Goal: Transaction & Acquisition: Purchase product/service

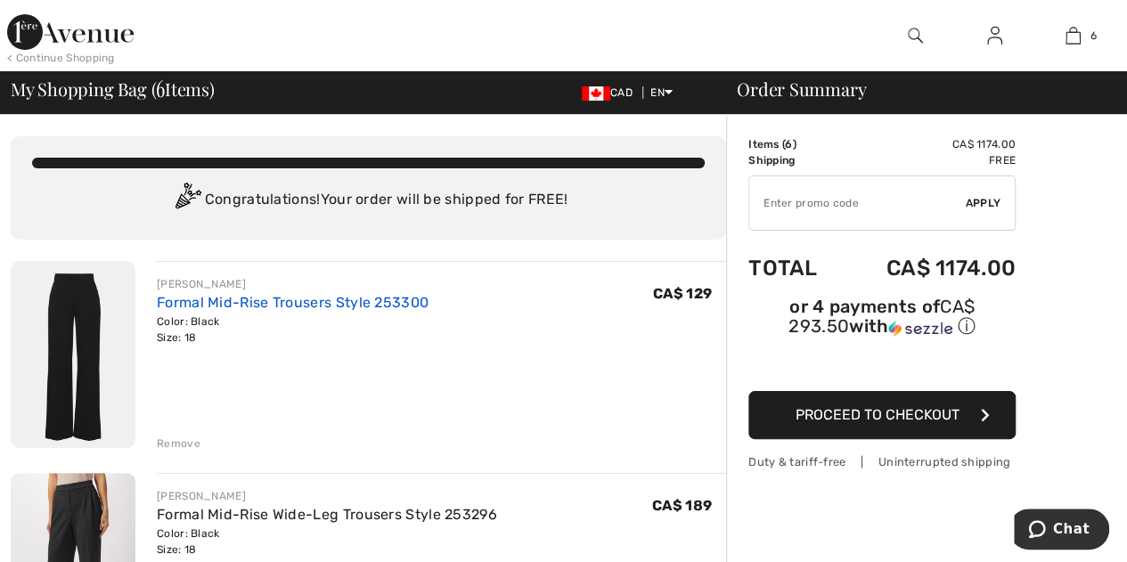
click at [339, 304] on link "Formal Mid-Rise Trousers Style 253300" at bounding box center [293, 302] width 272 height 17
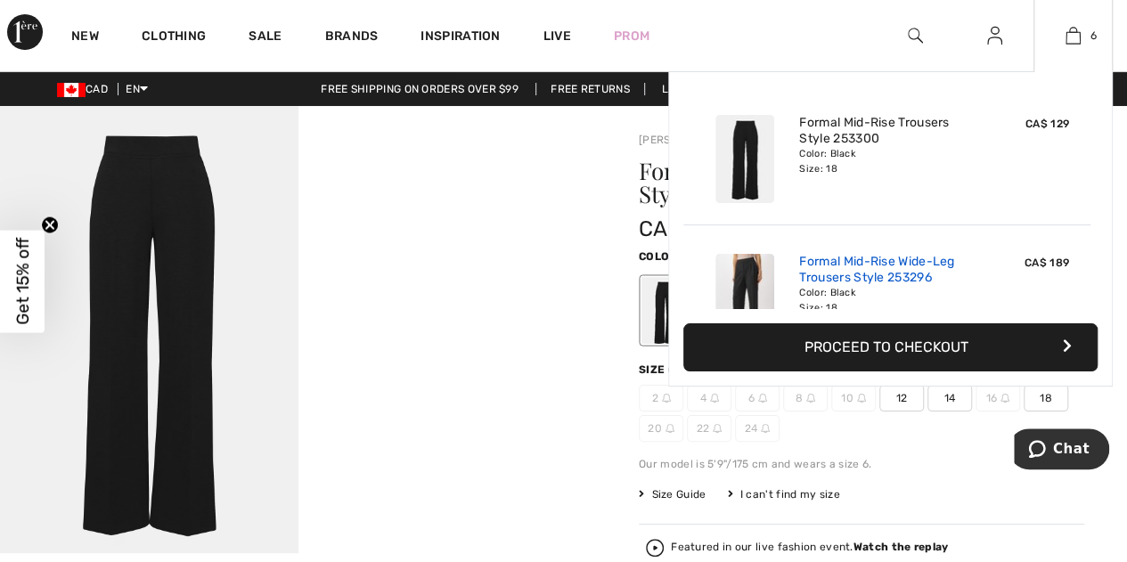
click at [852, 273] on link "Formal Mid-Rise Wide-Leg Trousers Style 253296" at bounding box center [886, 270] width 175 height 32
click at [1072, 42] on img at bounding box center [1072, 35] width 15 height 21
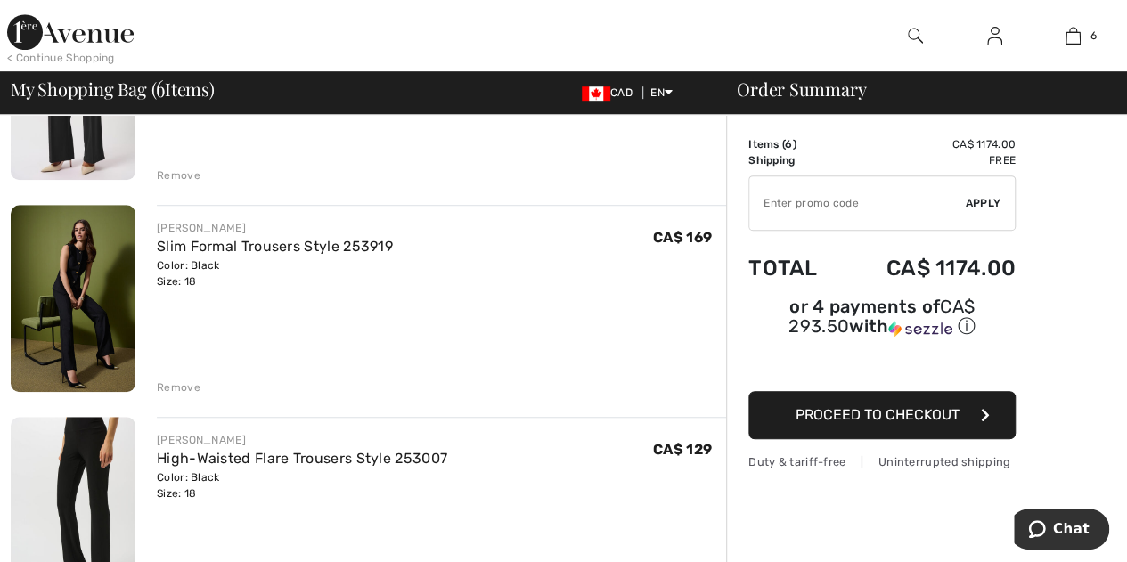
scroll to position [483, 0]
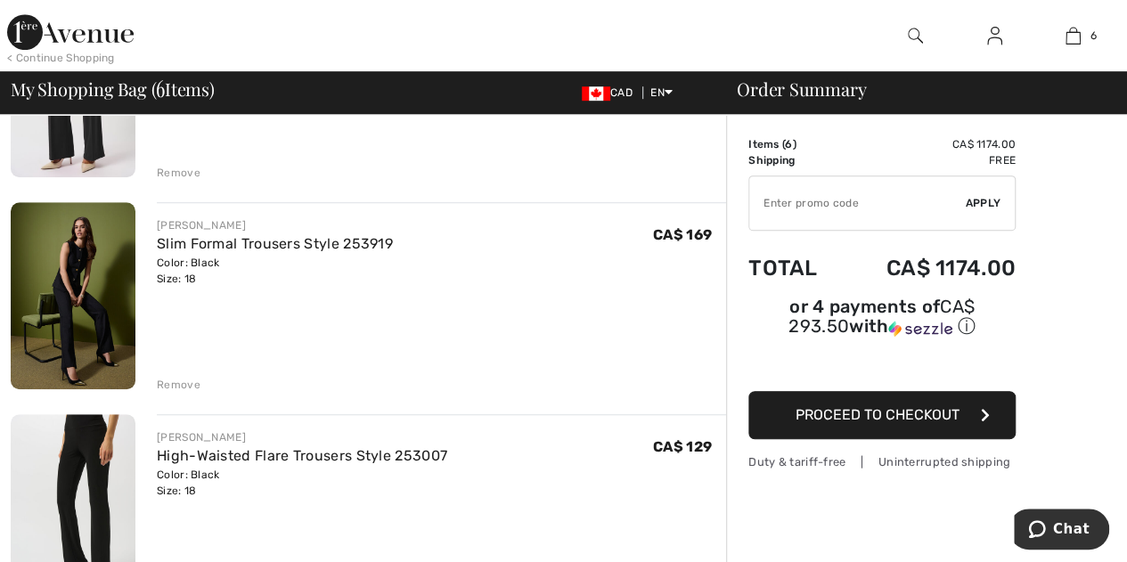
click at [65, 316] on img at bounding box center [73, 295] width 125 height 187
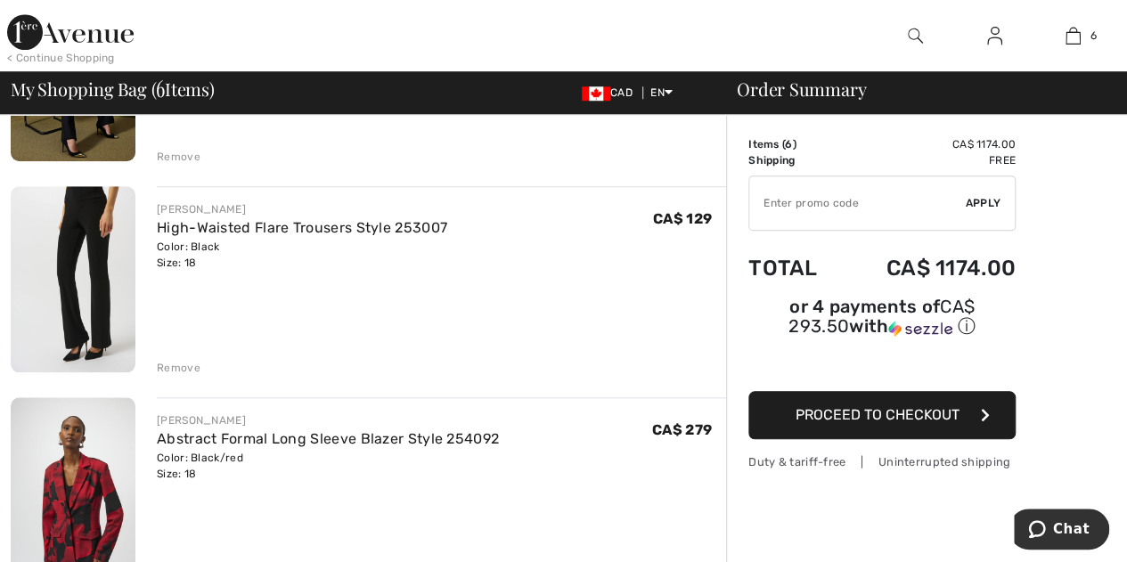
scroll to position [725, 0]
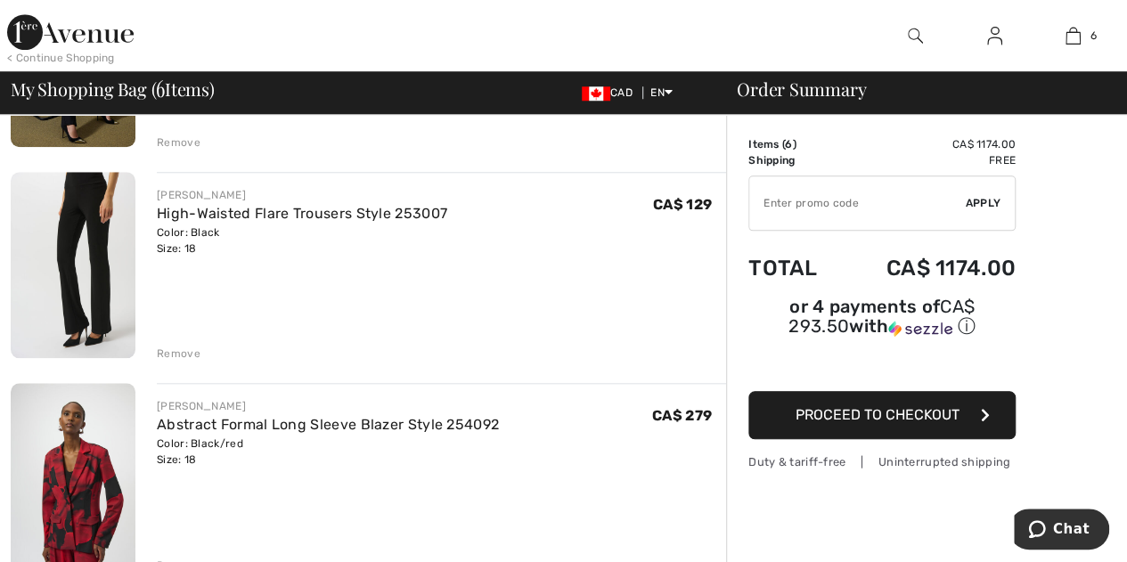
click at [77, 253] on img at bounding box center [73, 265] width 125 height 187
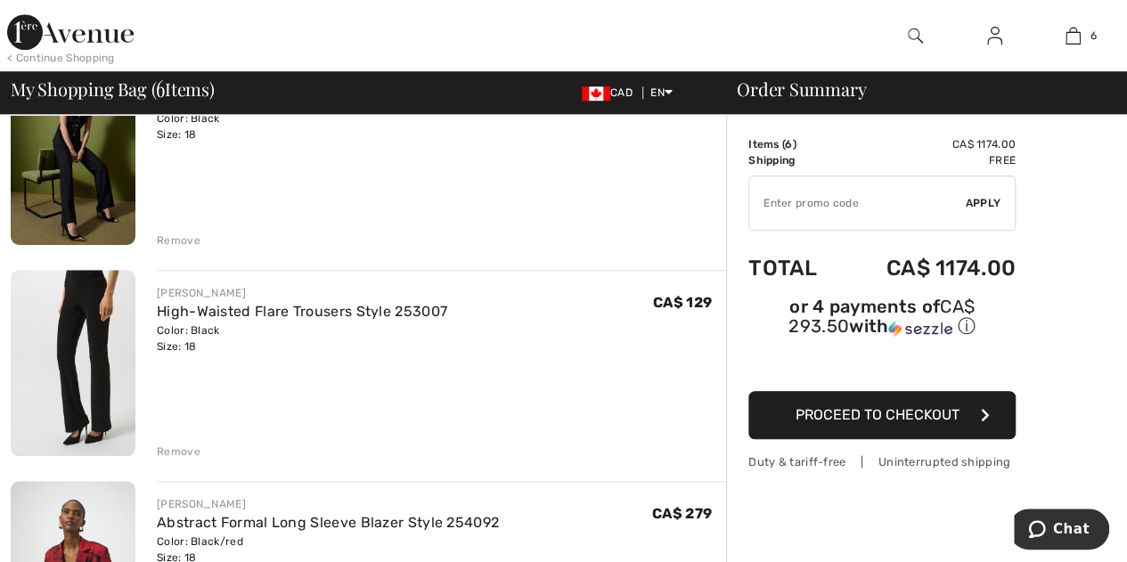
scroll to position [615, 0]
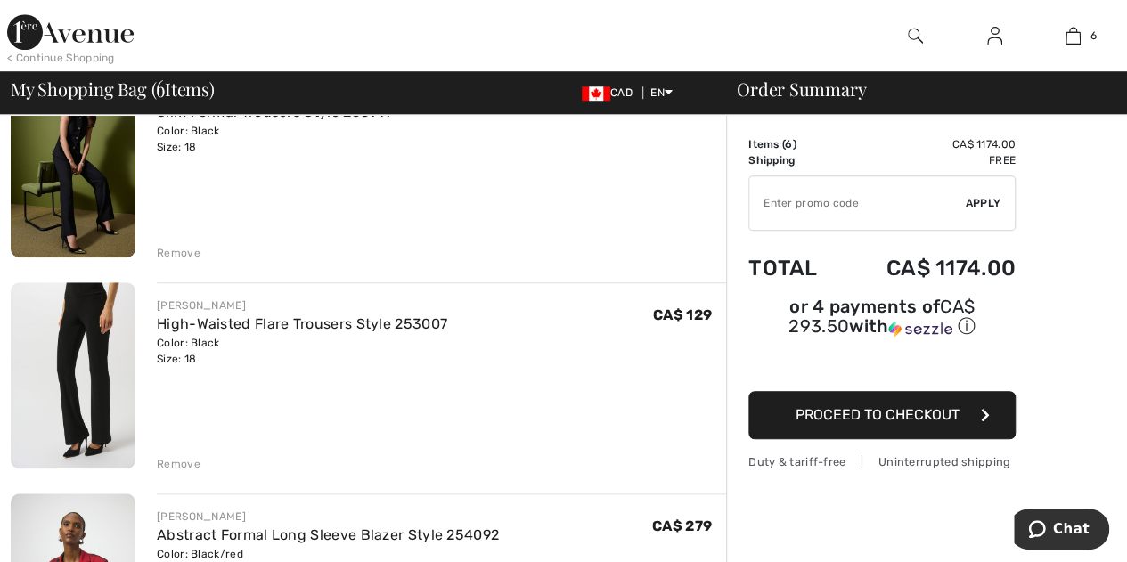
click at [167, 461] on div "Remove" at bounding box center [179, 464] width 44 height 16
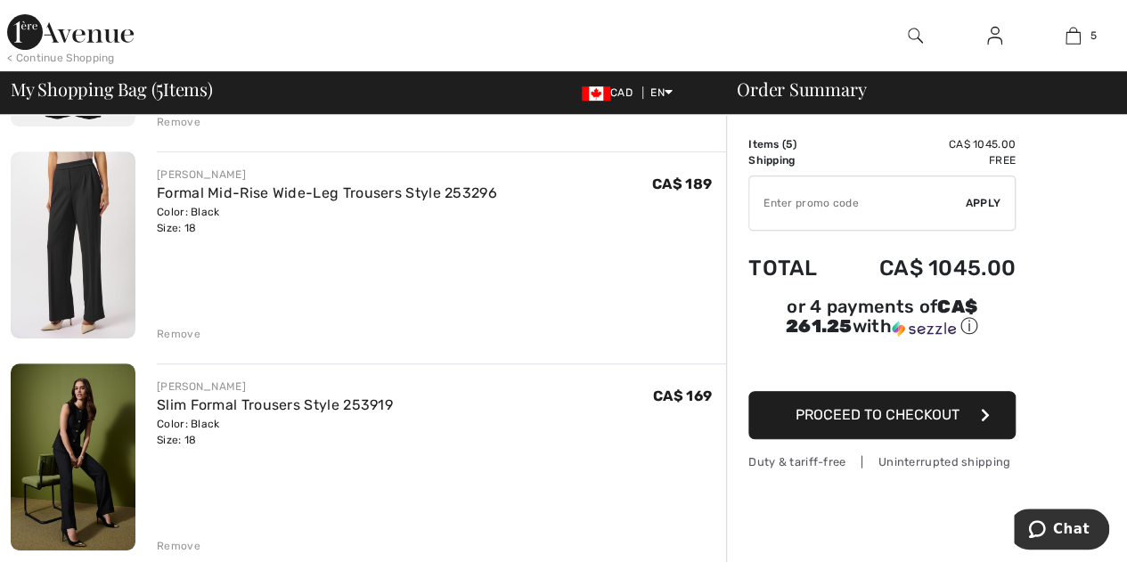
scroll to position [317, 0]
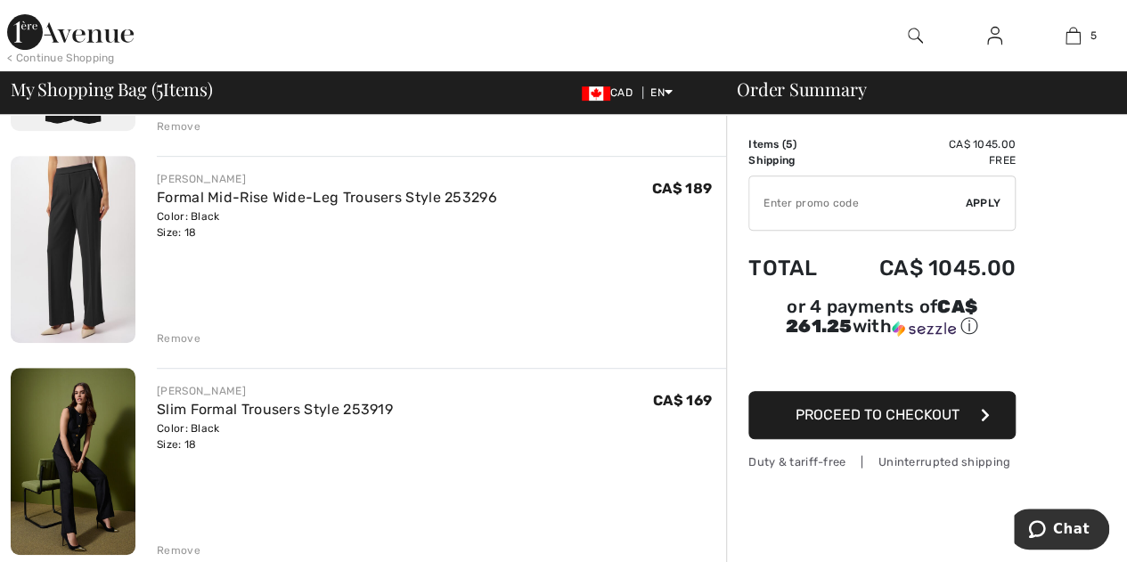
click at [88, 455] on img at bounding box center [73, 461] width 125 height 187
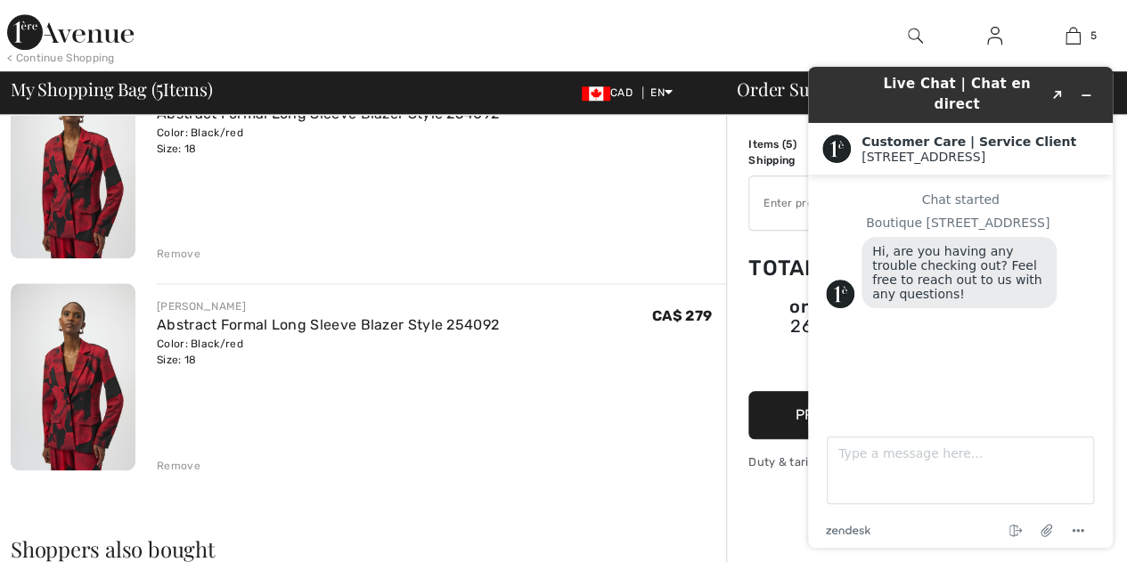
scroll to position [828, 0]
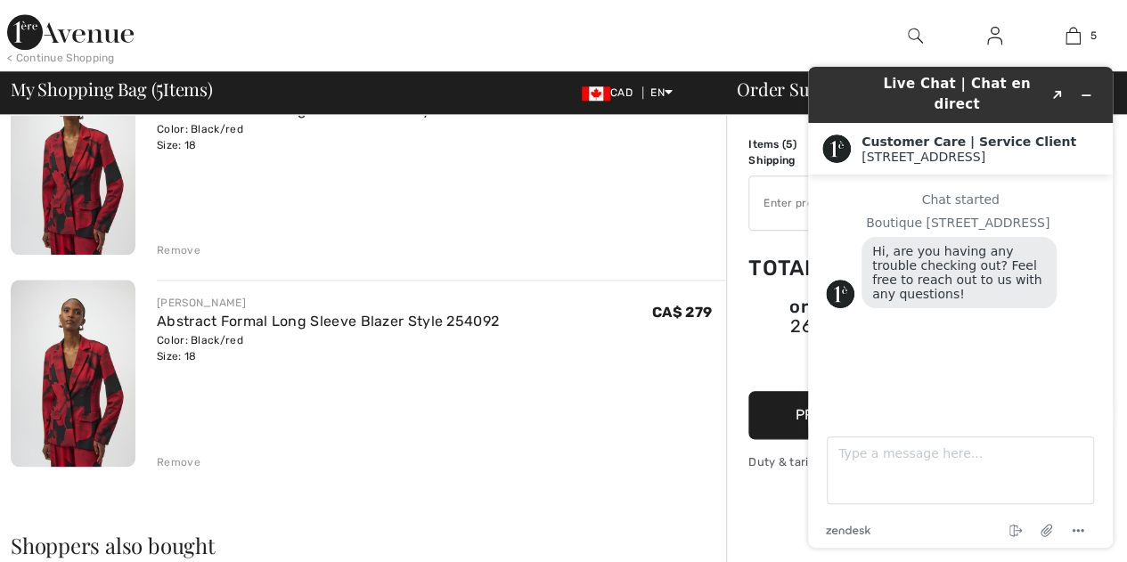
drag, startPoint x: 1134, startPoint y: 172, endPoint x: 324, endPoint y: 254, distance: 813.8
click at [170, 457] on div "Remove" at bounding box center [179, 462] width 44 height 16
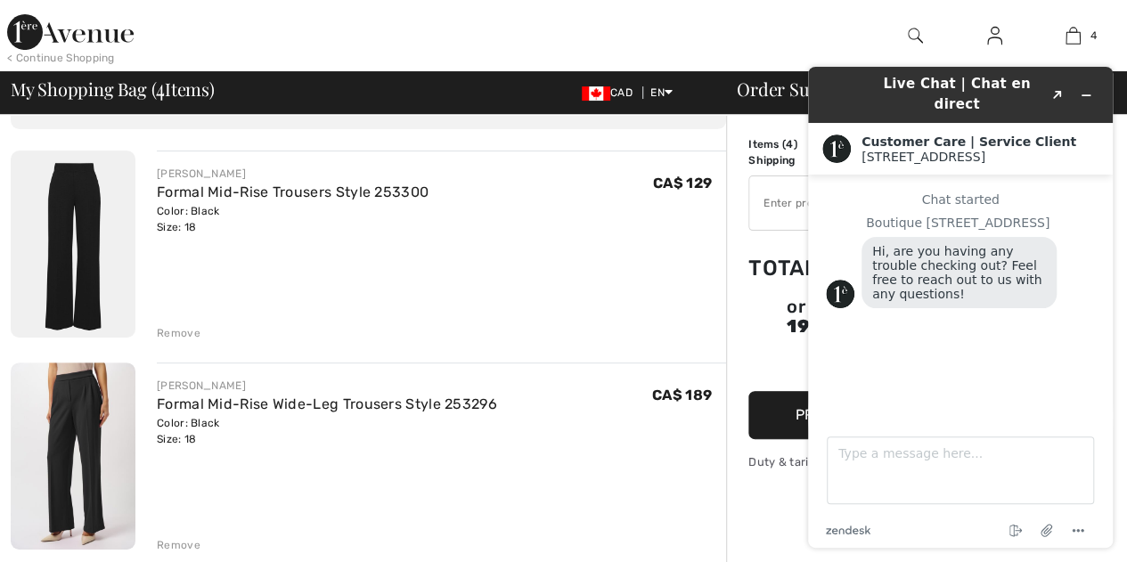
scroll to position [224, 0]
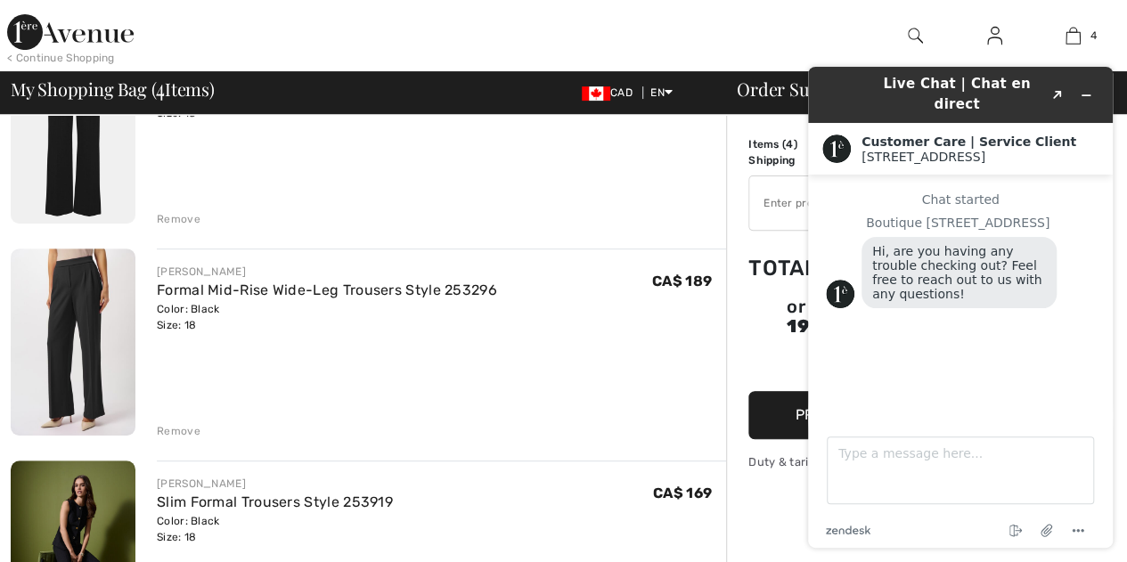
click at [177, 433] on div "Remove" at bounding box center [179, 431] width 44 height 16
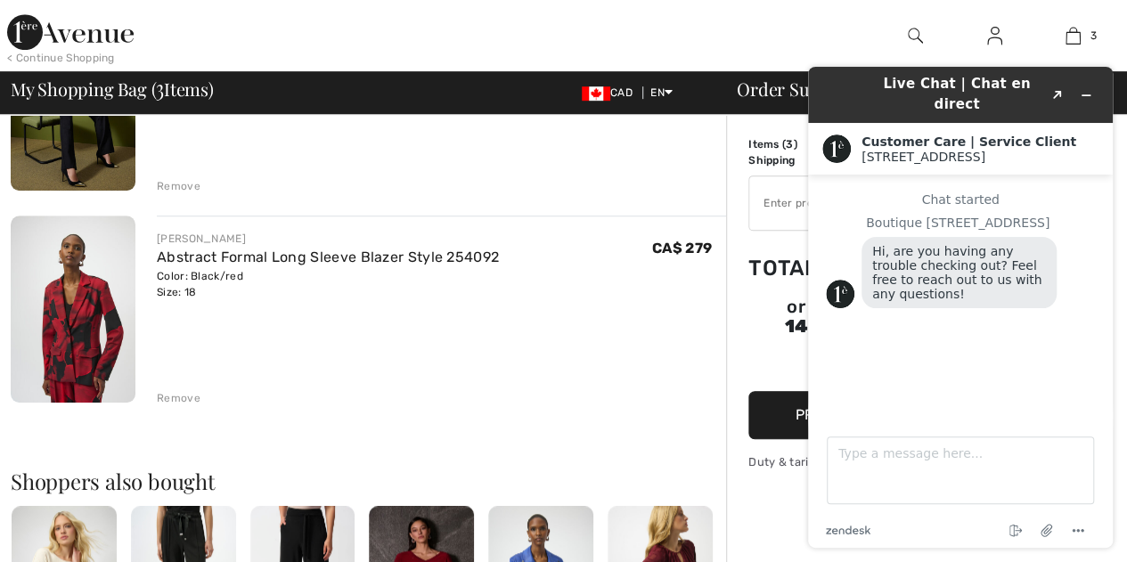
scroll to position [436, 0]
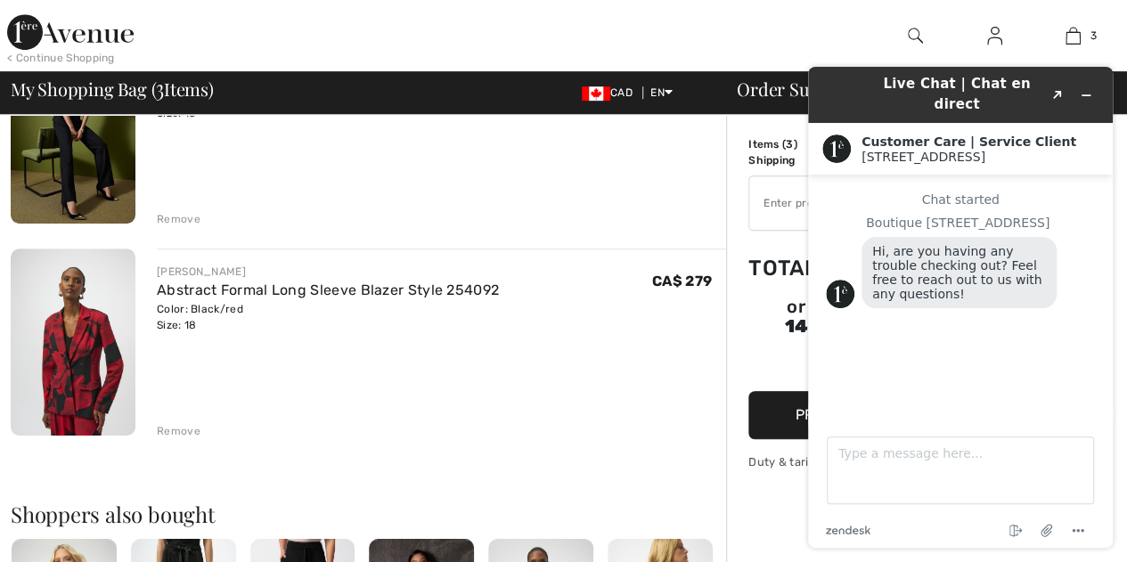
click at [66, 380] on img at bounding box center [73, 342] width 125 height 187
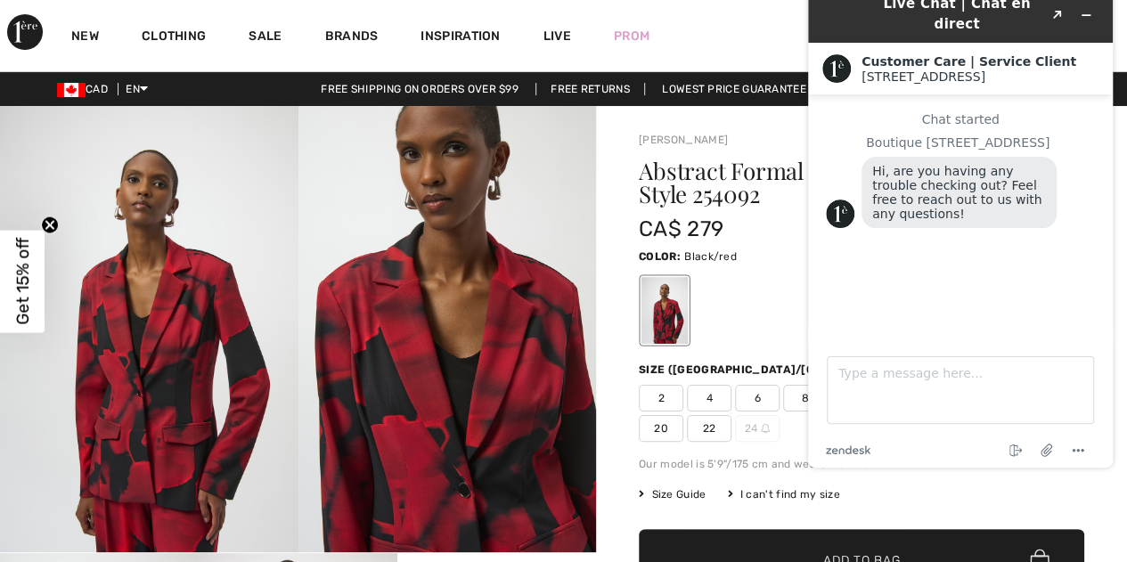
click at [732, 31] on div "New Clothing Sale Brands Inspiration Live Prom 3 Added to Bag Joseph Ribkoff Fo…" at bounding box center [563, 35] width 1127 height 71
click at [1088, 9] on icon "Minimize widget" at bounding box center [1086, 15] width 12 height 12
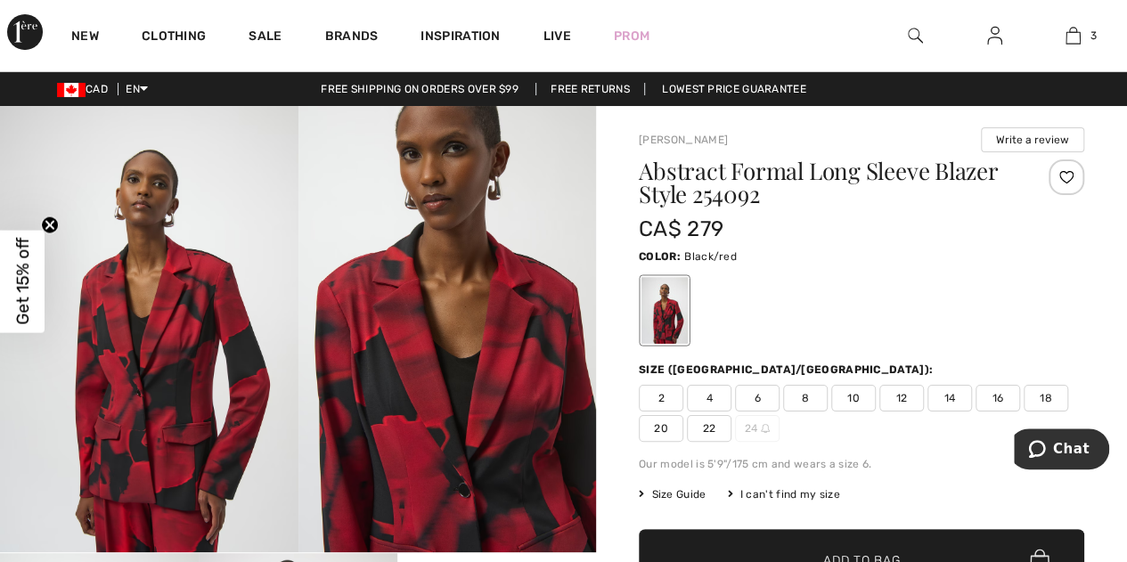
click at [657, 425] on span "20" at bounding box center [661, 428] width 45 height 27
click at [834, 545] on span "✔ Added to Bag Add to Bag" at bounding box center [861, 560] width 445 height 62
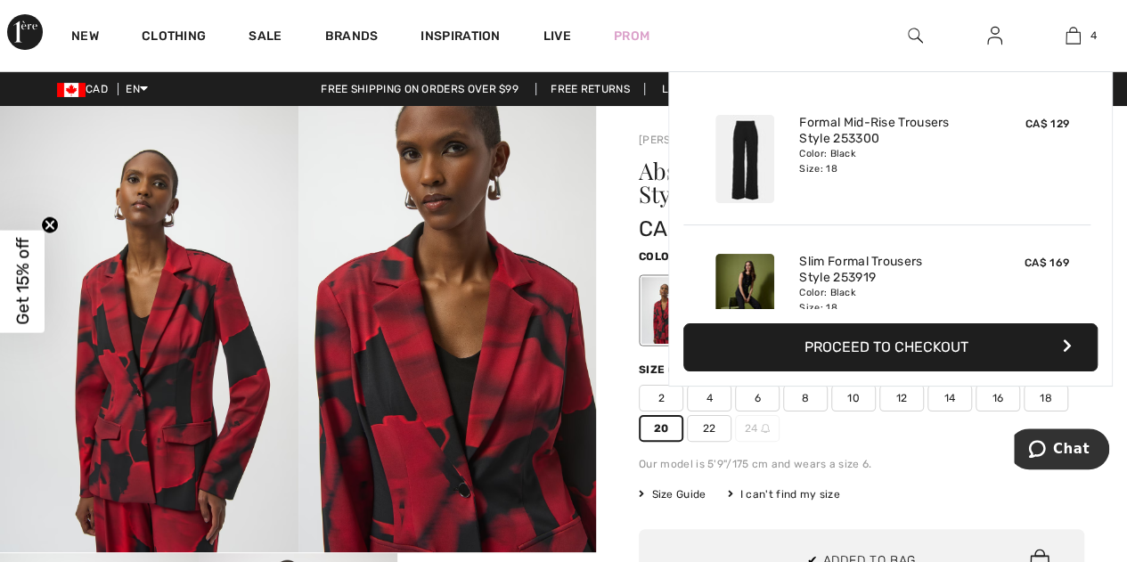
scroll to position [331, 0]
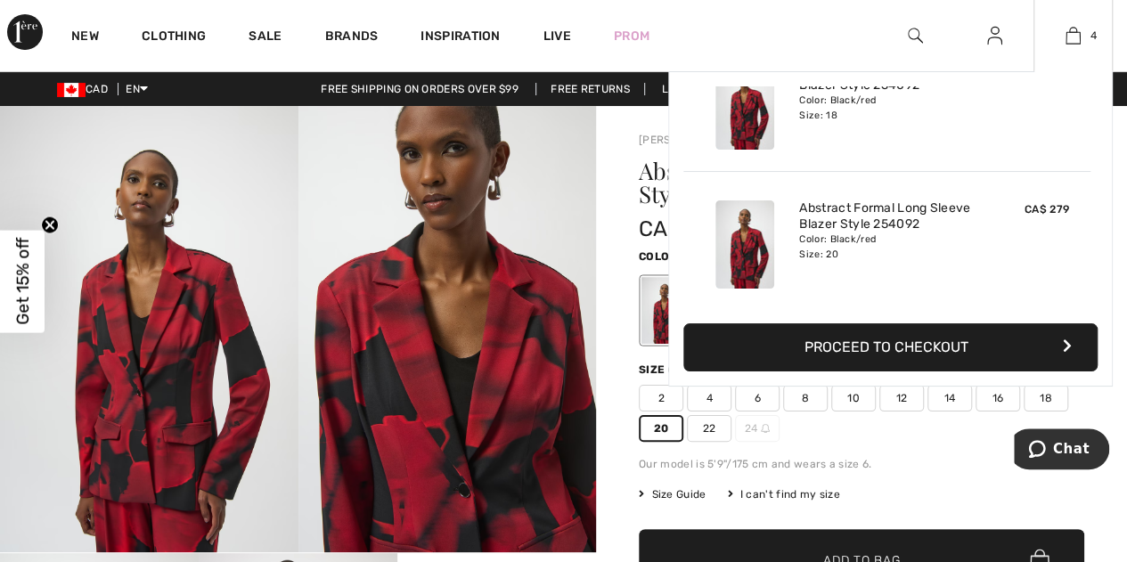
click at [973, 349] on button "Proceed to Checkout" at bounding box center [890, 347] width 414 height 48
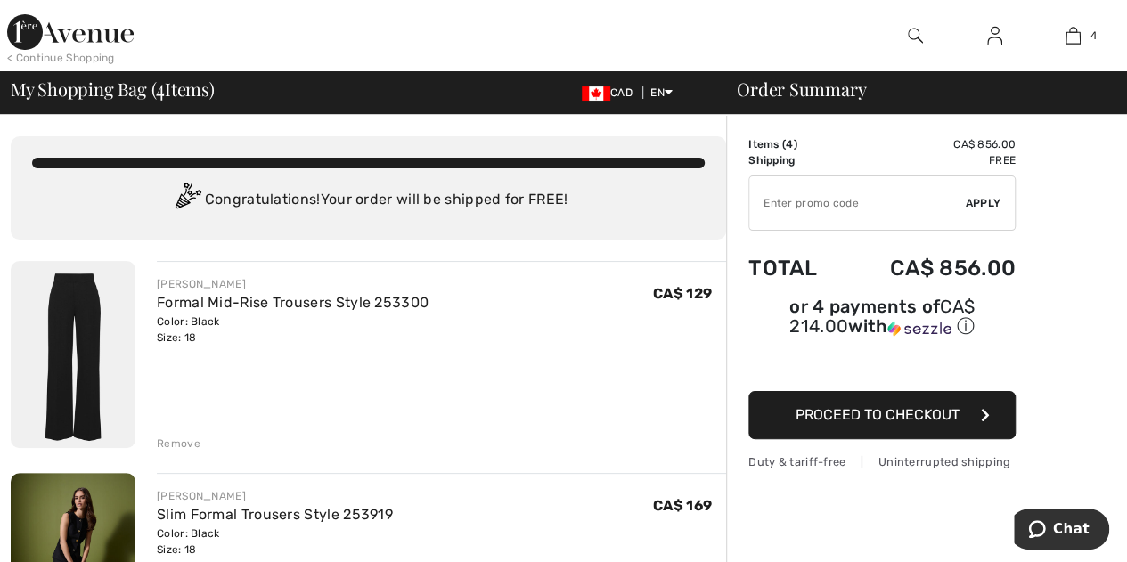
click at [53, 38] on img at bounding box center [70, 32] width 126 height 36
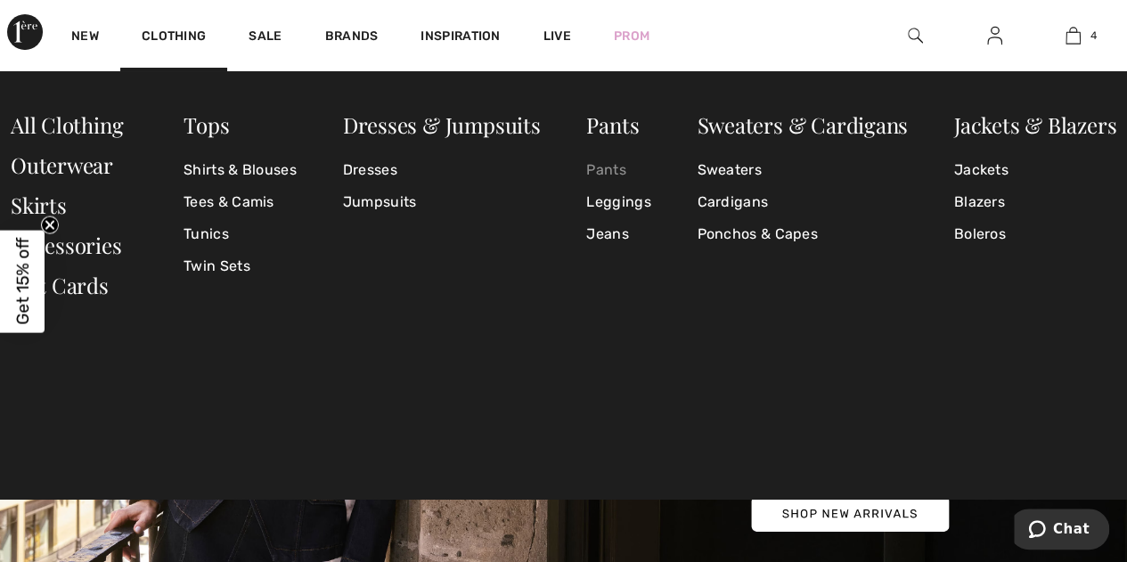
click at [602, 170] on link "Pants" at bounding box center [618, 170] width 64 height 32
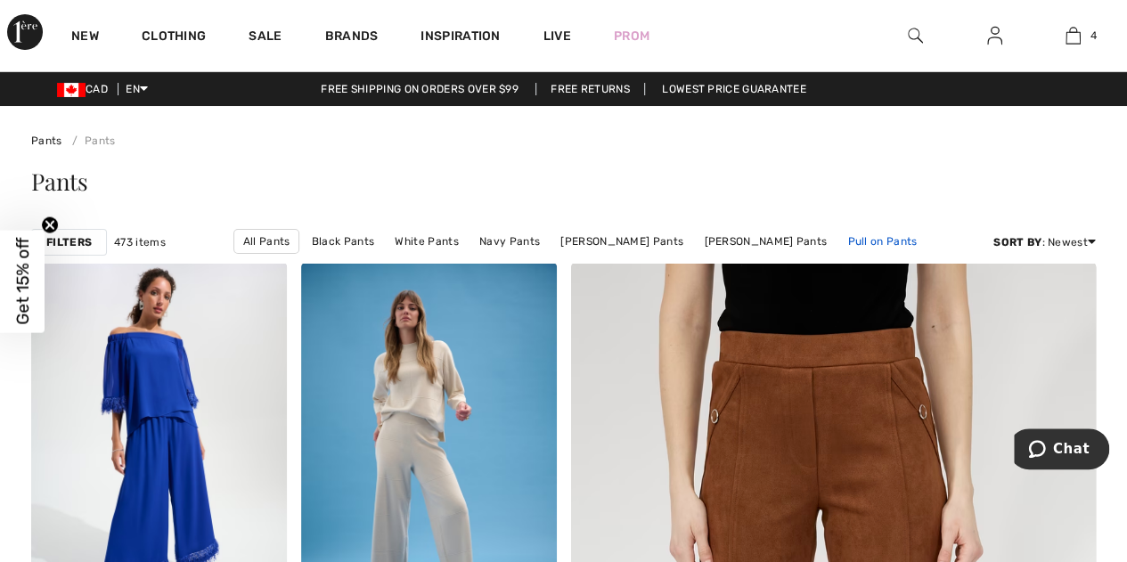
click at [870, 238] on link "Pull on Pants" at bounding box center [881, 241] width 87 height 23
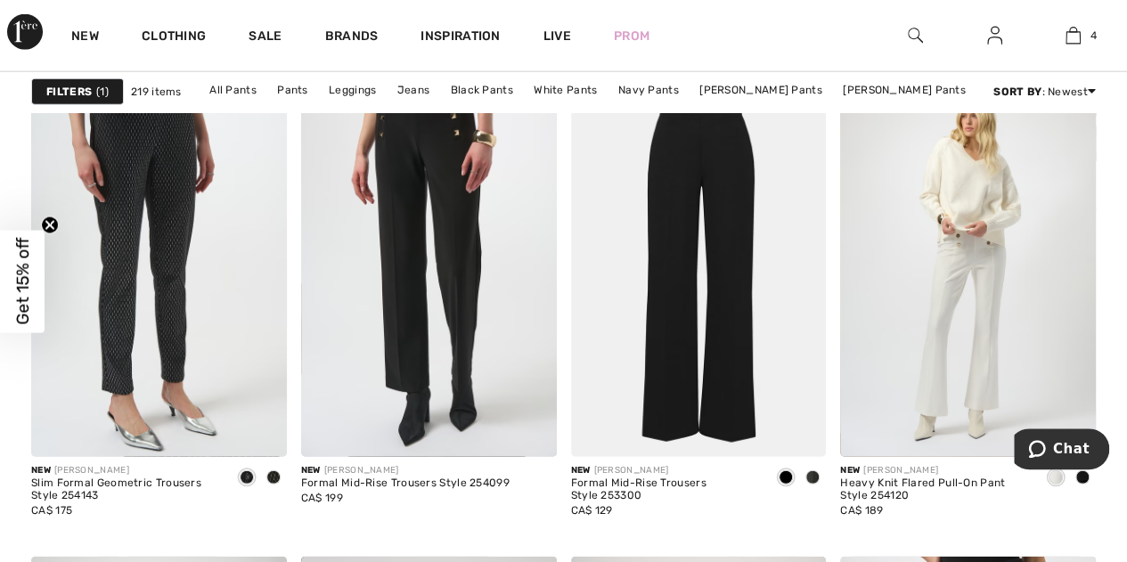
scroll to position [2247, 0]
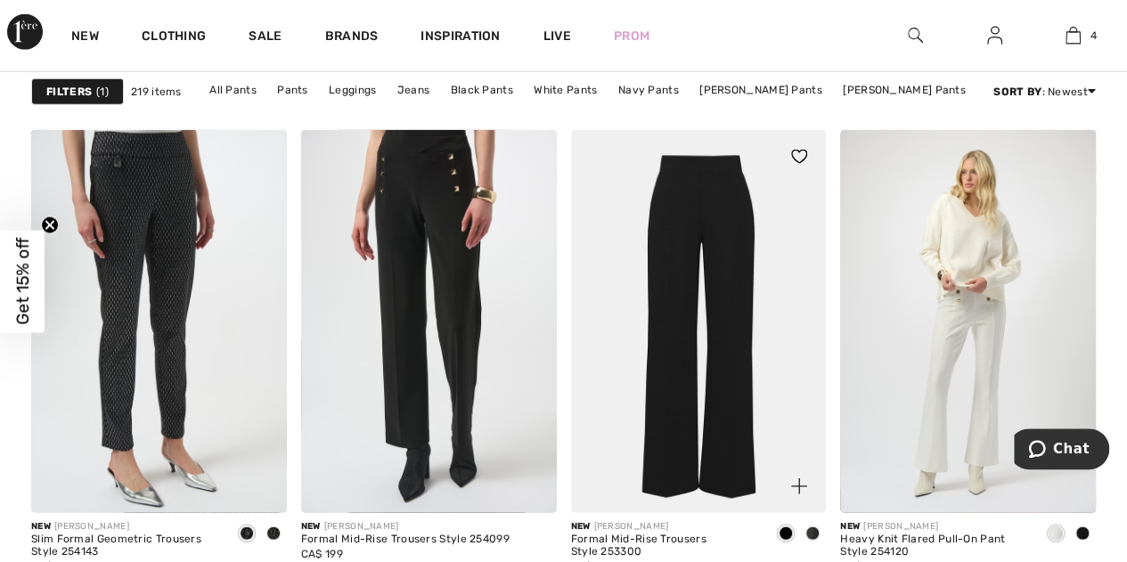
click at [686, 345] on img at bounding box center [699, 321] width 256 height 383
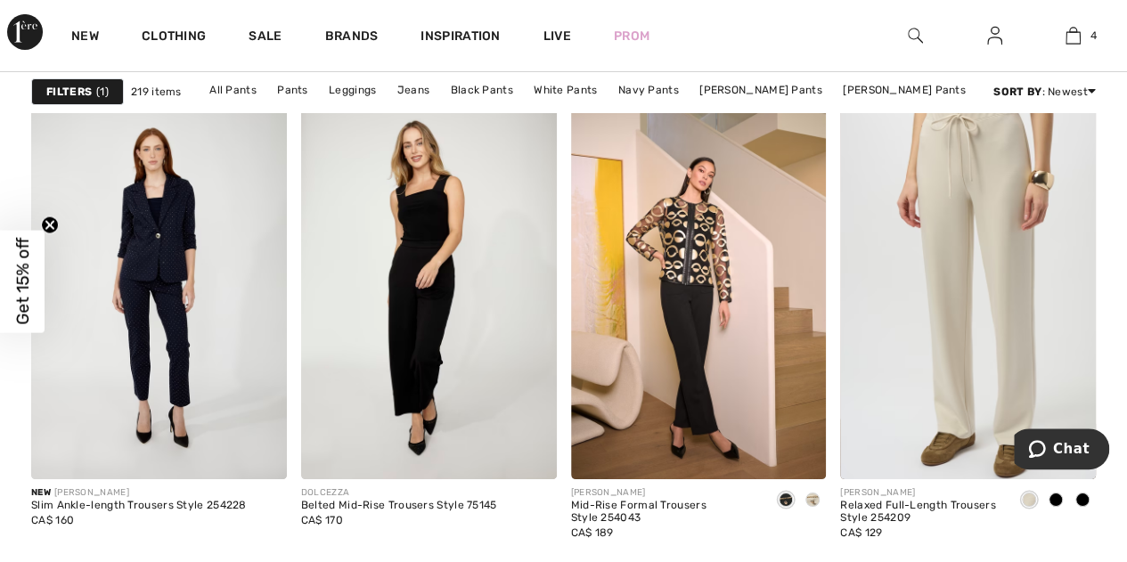
scroll to position [3256, 0]
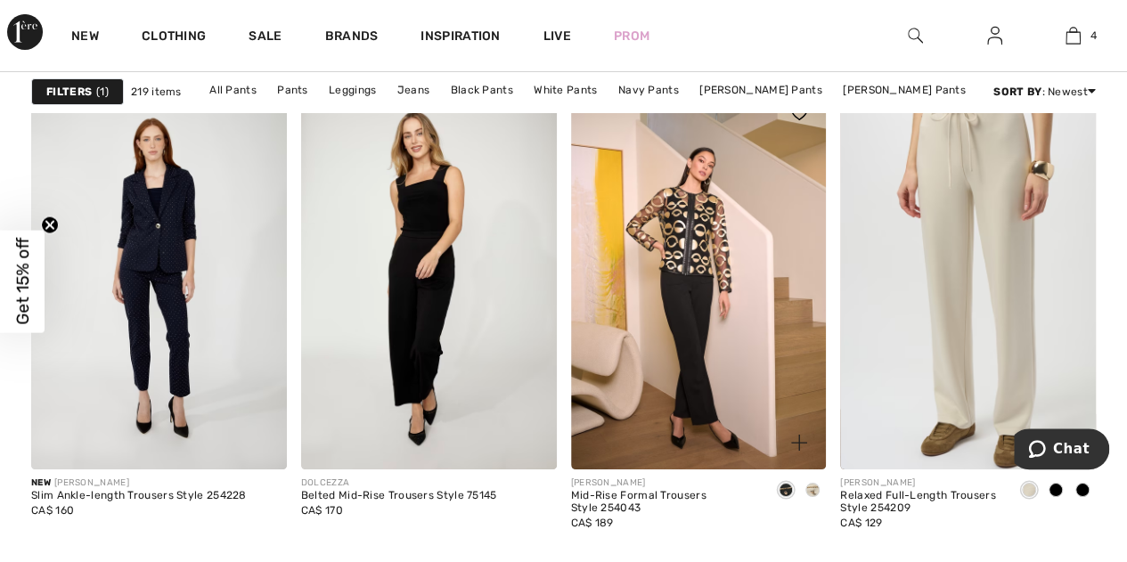
click at [815, 487] on span at bounding box center [812, 490] width 14 height 14
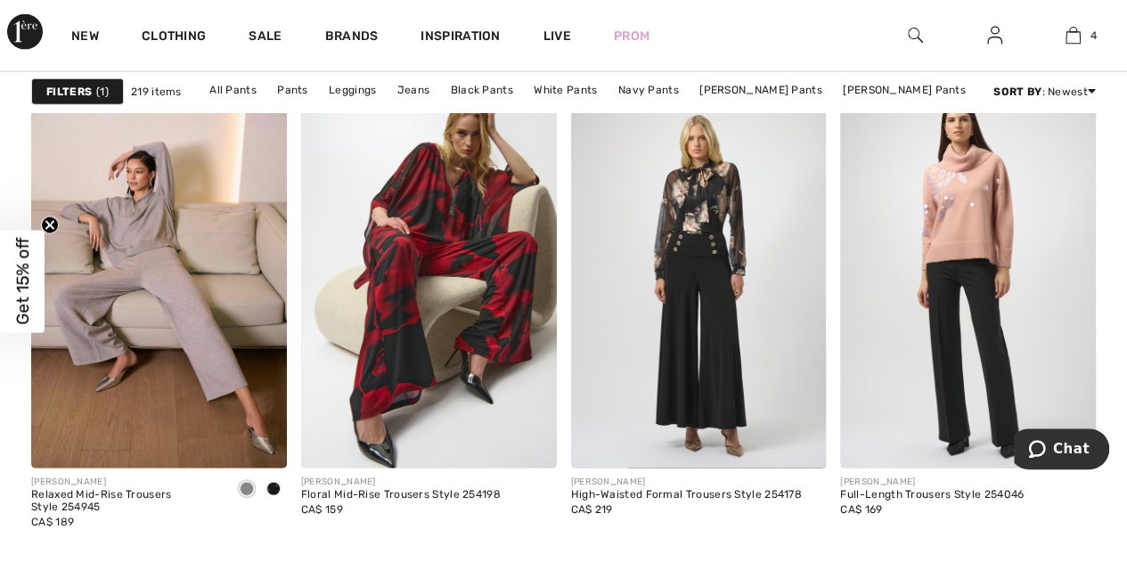
scroll to position [5429, 0]
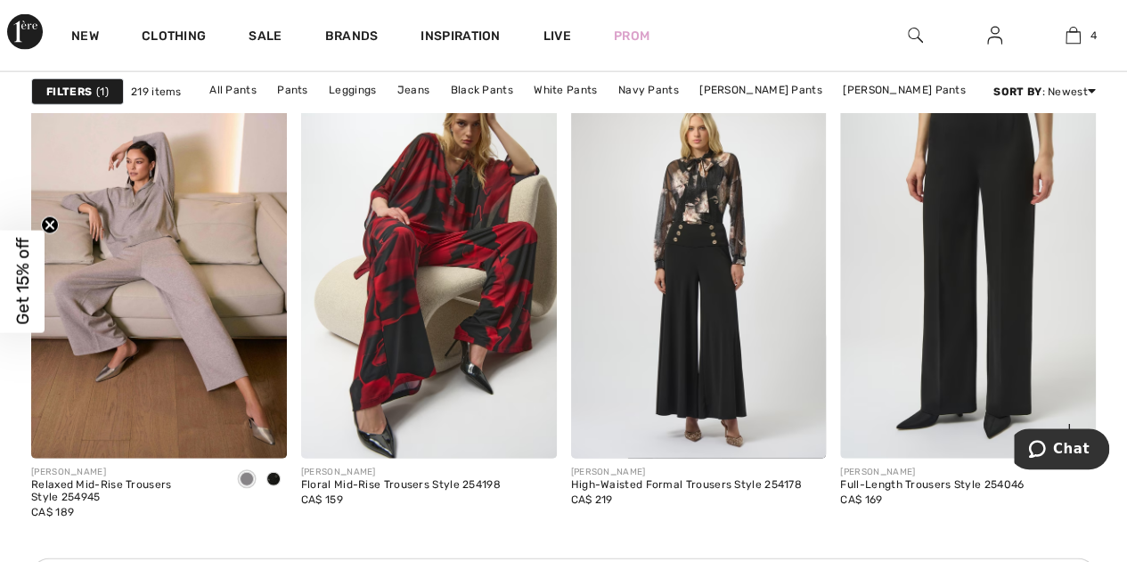
click at [900, 377] on img at bounding box center [968, 267] width 256 height 383
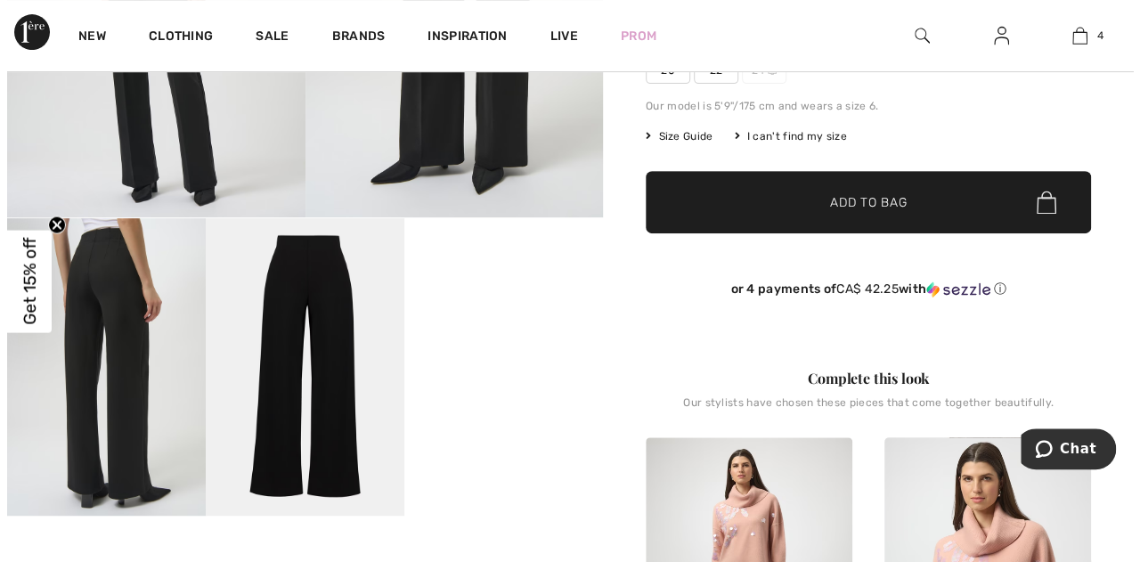
scroll to position [317, 0]
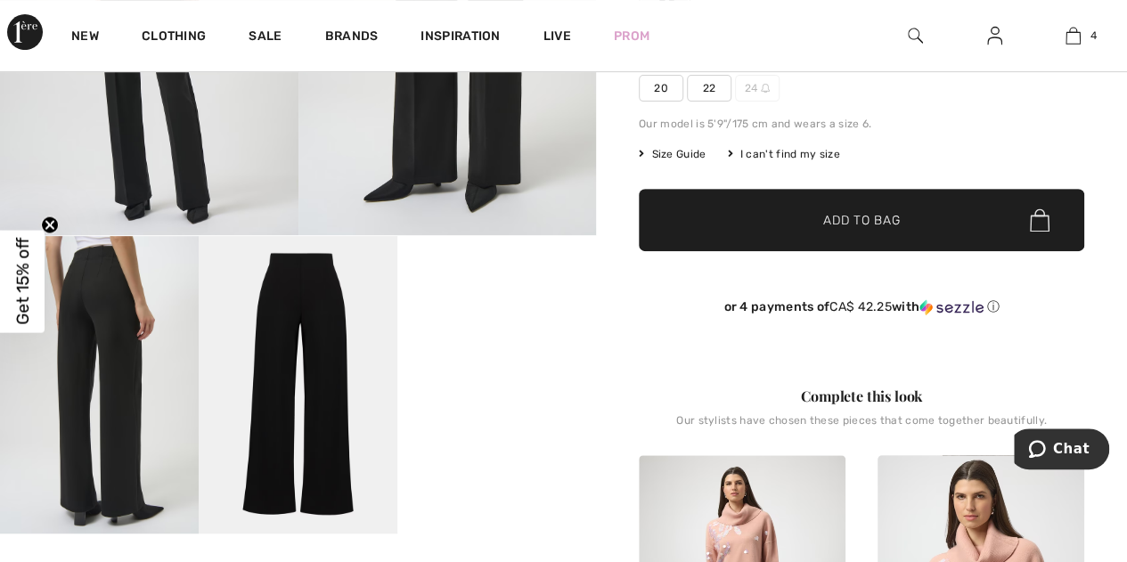
click at [499, 336] on video "Your browser does not support the video tag." at bounding box center [496, 286] width 199 height 100
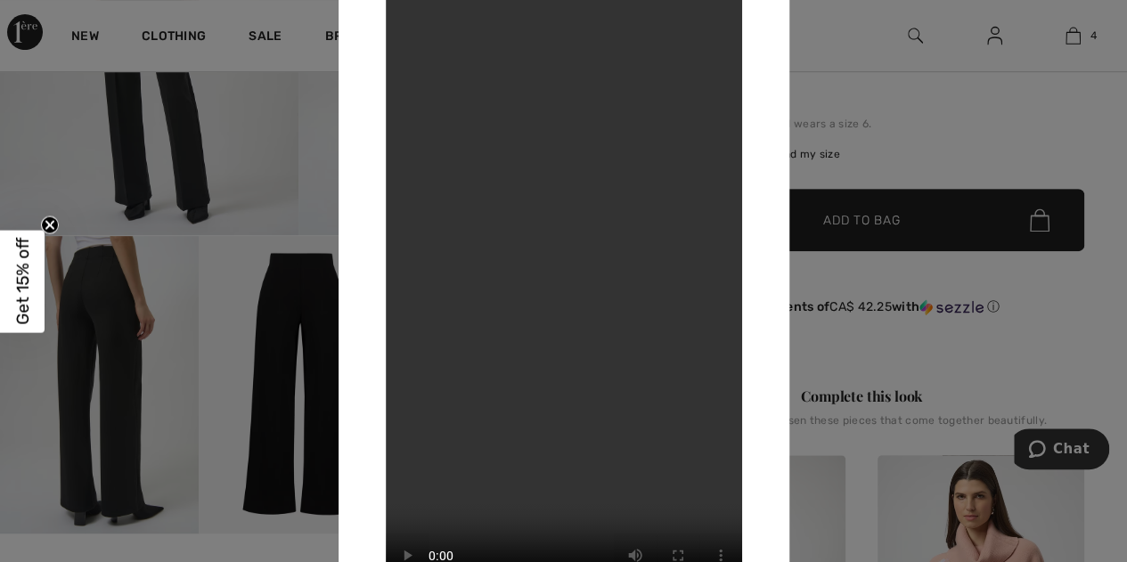
click at [267, 387] on div at bounding box center [563, 281] width 1127 height 562
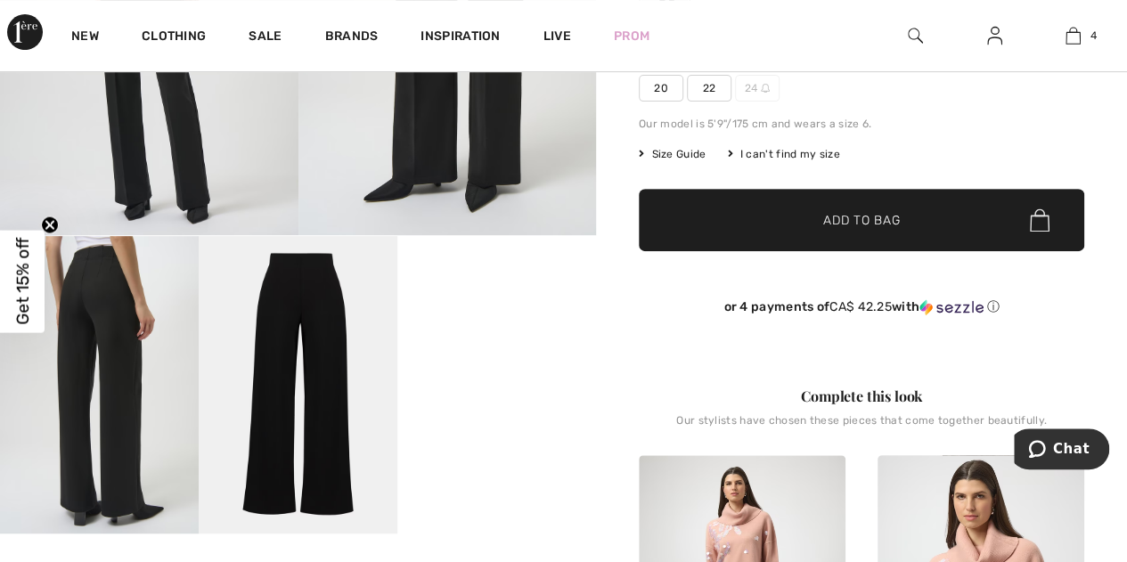
click at [153, 133] on img at bounding box center [149, 12] width 298 height 446
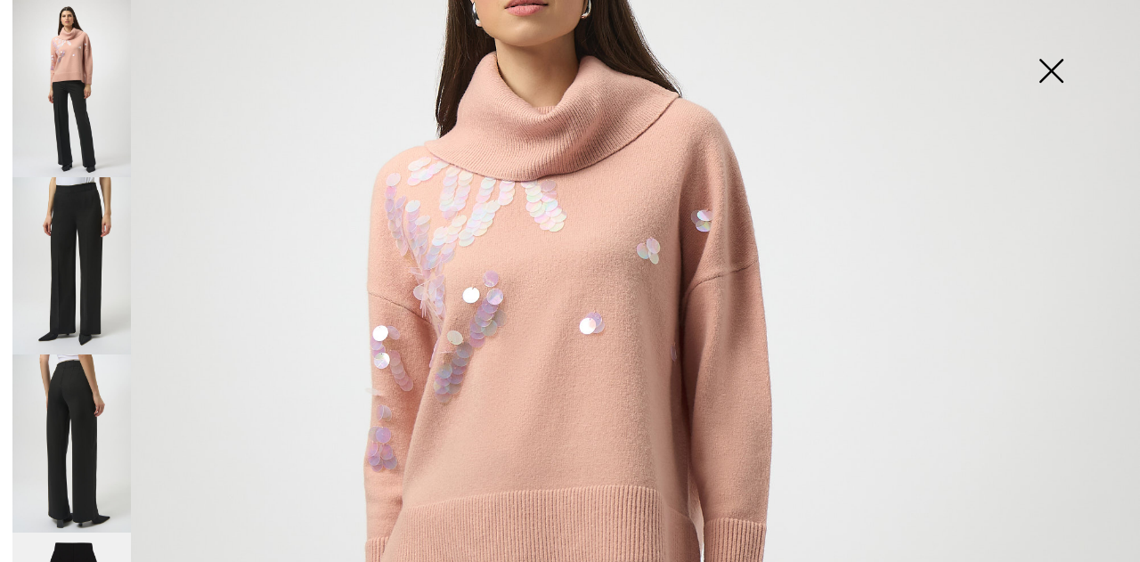
scroll to position [0, 0]
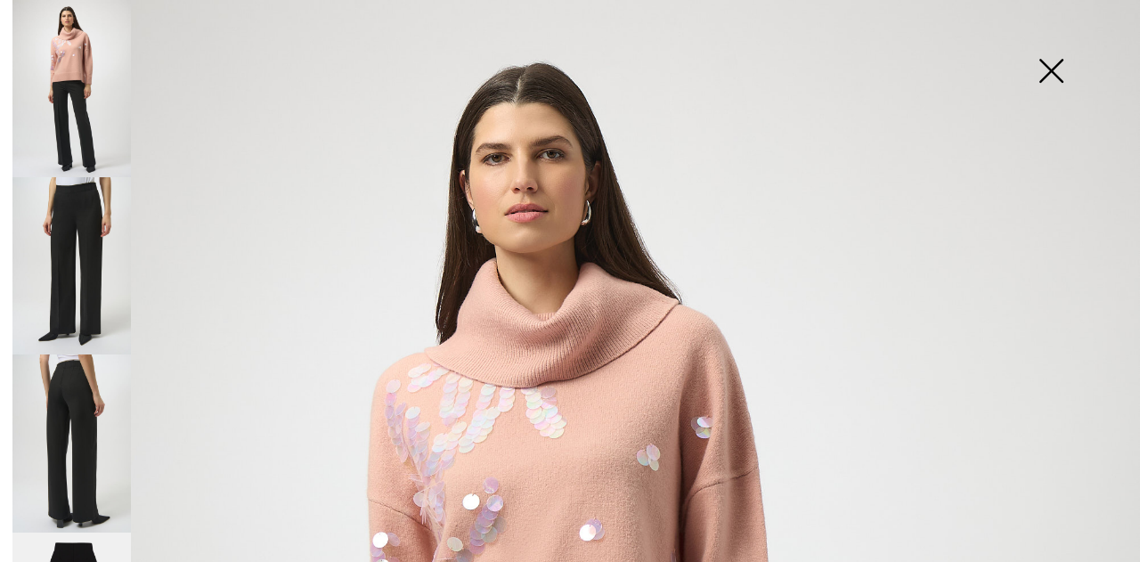
click at [74, 259] on img at bounding box center [71, 265] width 118 height 177
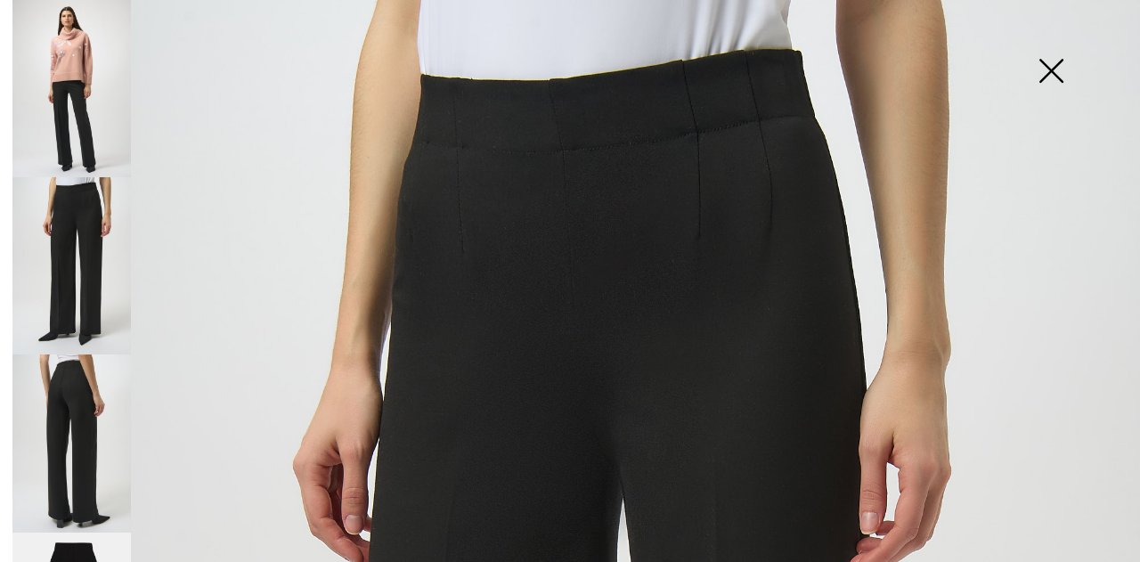
click at [60, 411] on img at bounding box center [71, 442] width 118 height 177
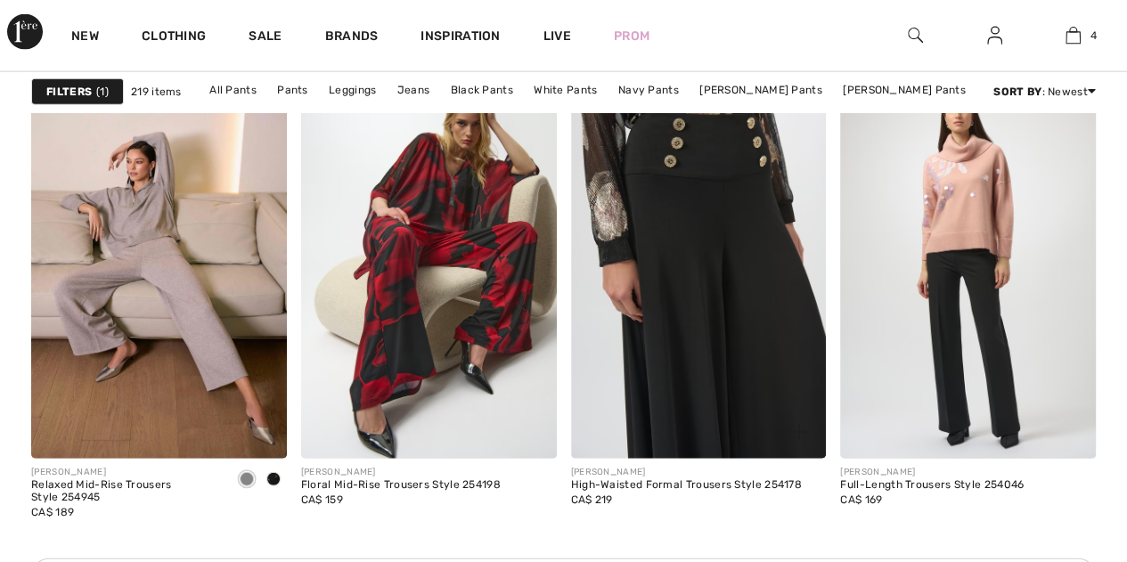
scroll to position [5429, 0]
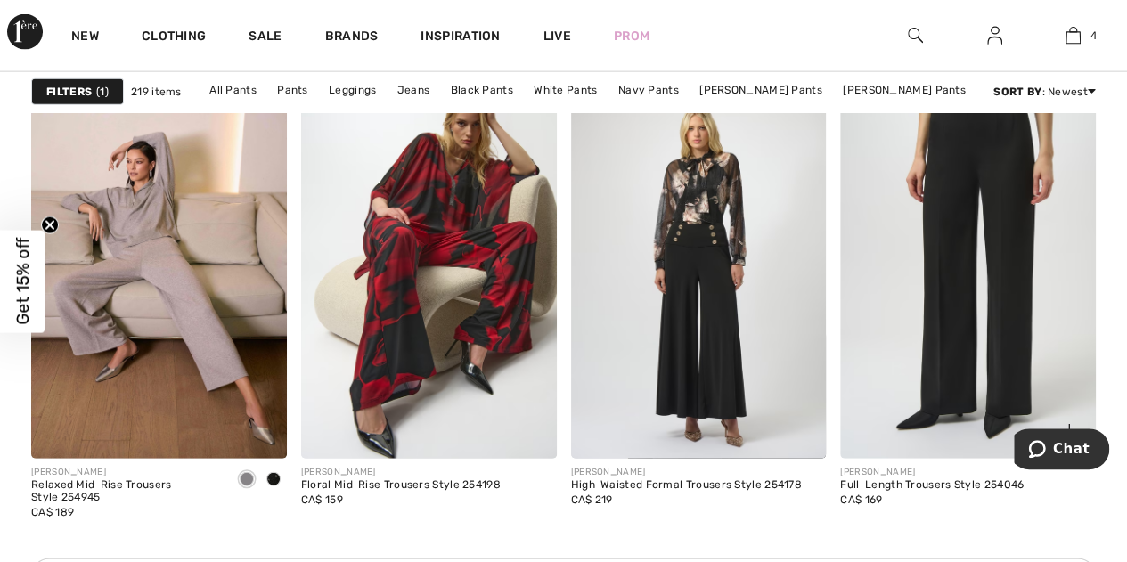
click at [958, 376] on img at bounding box center [968, 267] width 256 height 383
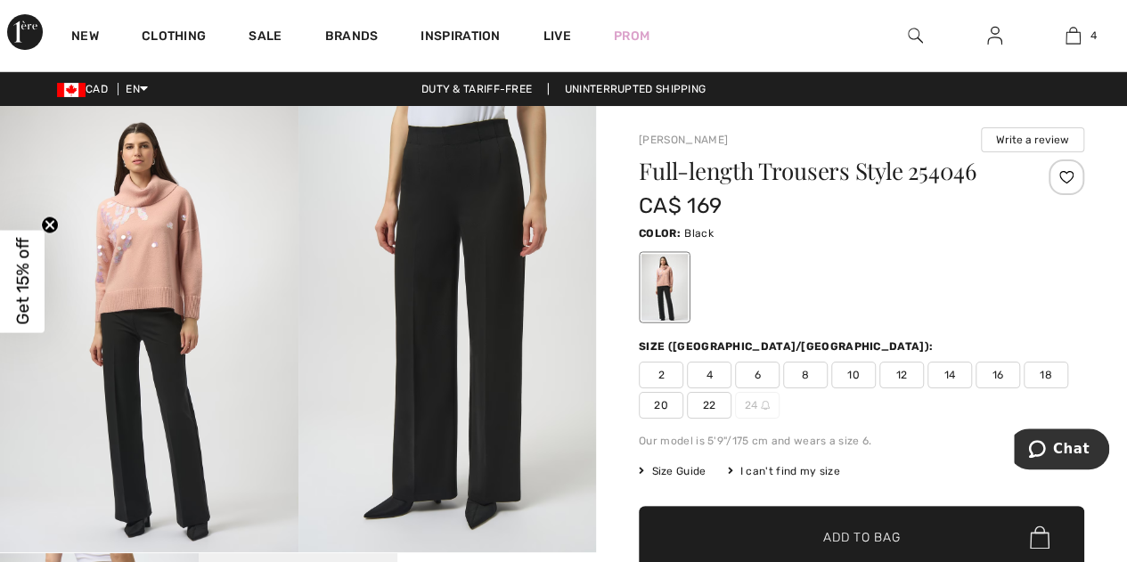
click at [1044, 373] on span "18" at bounding box center [1045, 375] width 45 height 27
click at [917, 532] on span "✔ Added to Bag Add to Bag" at bounding box center [861, 537] width 445 height 62
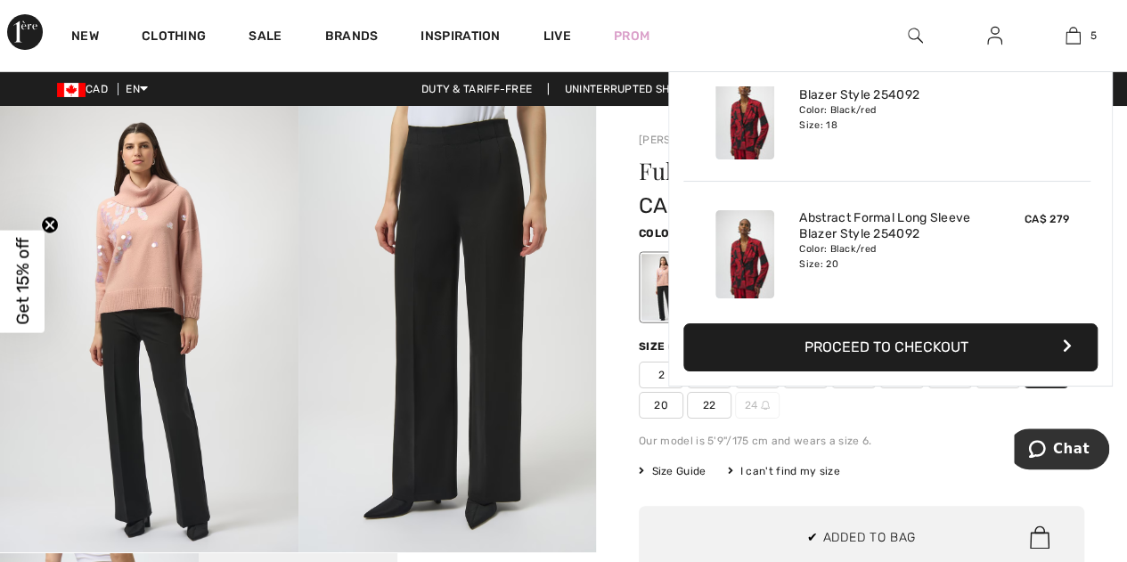
scroll to position [470, 0]
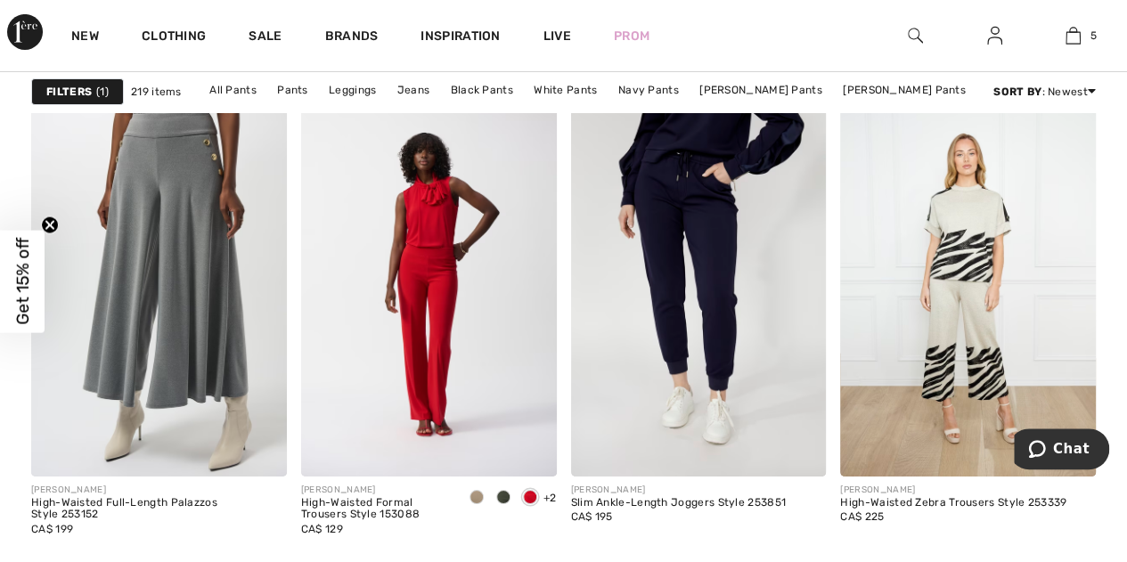
scroll to position [6570, 0]
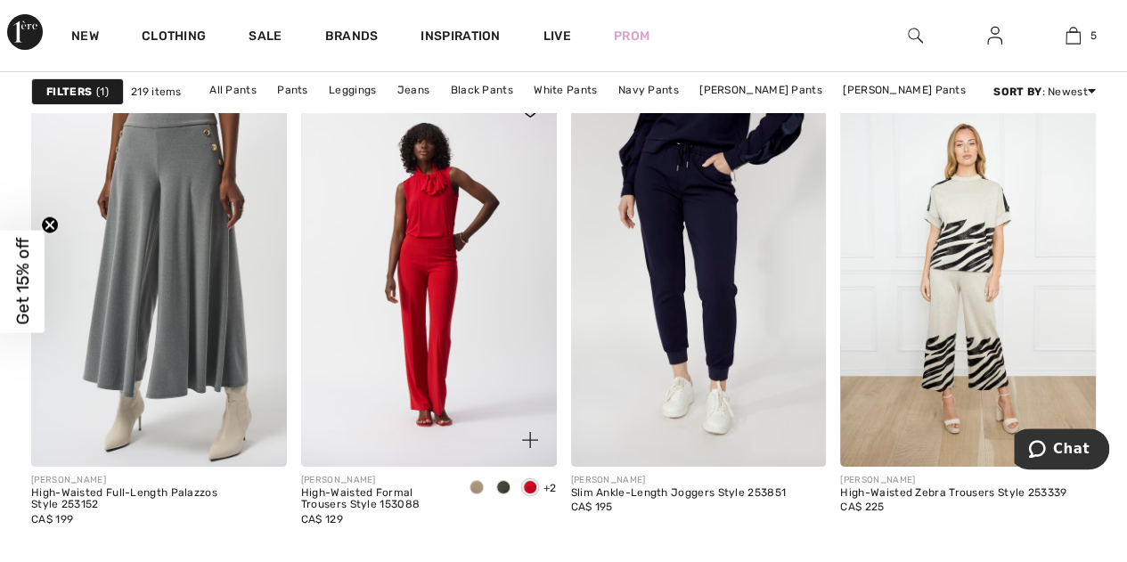
click at [503, 480] on span at bounding box center [503, 487] width 14 height 14
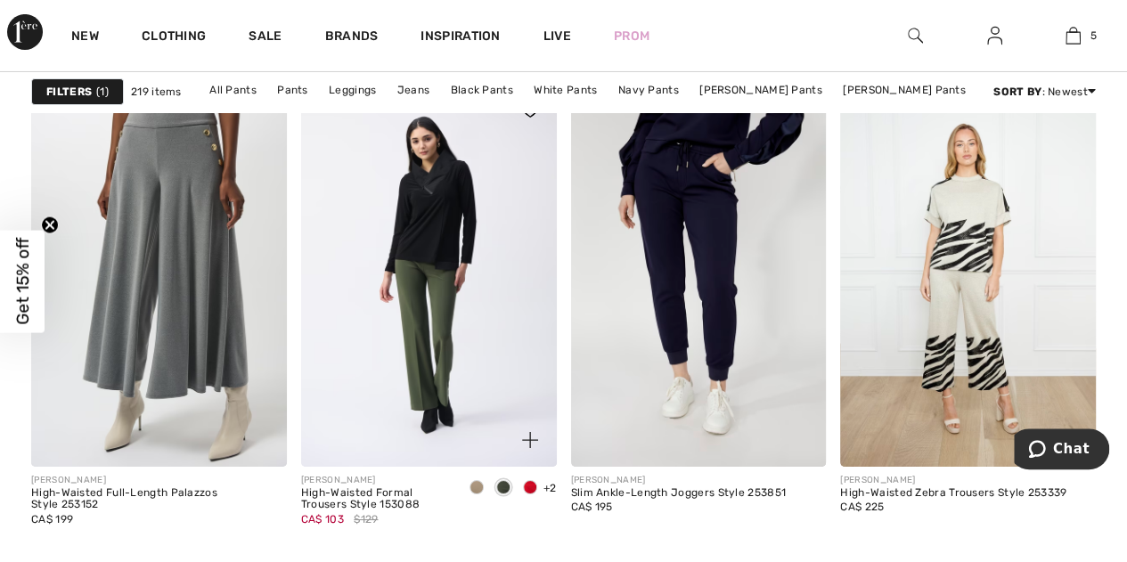
click at [474, 480] on span at bounding box center [476, 487] width 14 height 14
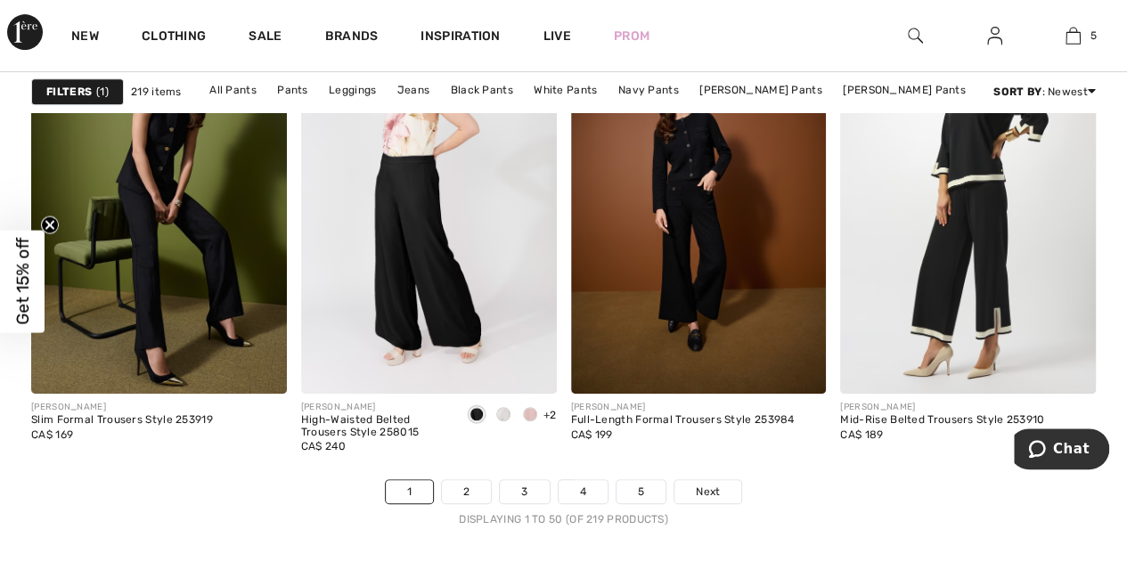
scroll to position [7097, 0]
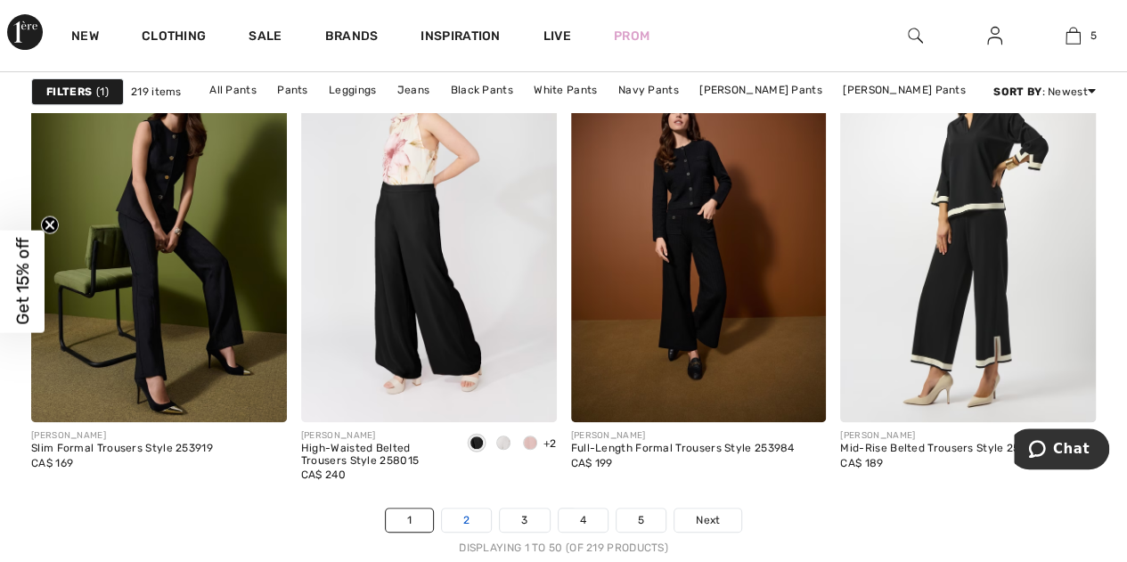
click at [475, 521] on link "2" at bounding box center [466, 520] width 49 height 23
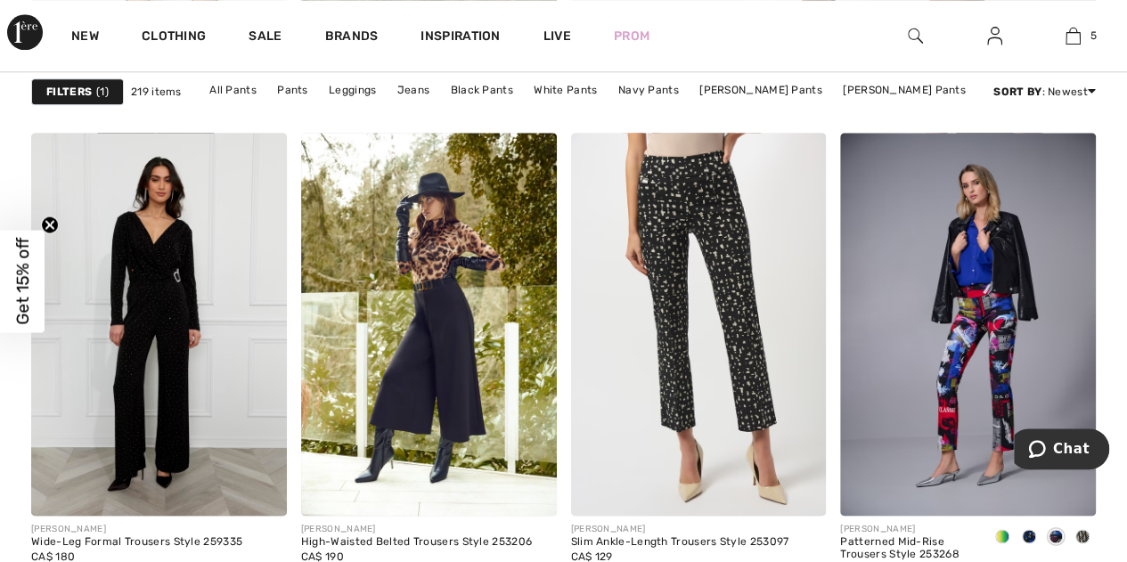
scroll to position [1105, 0]
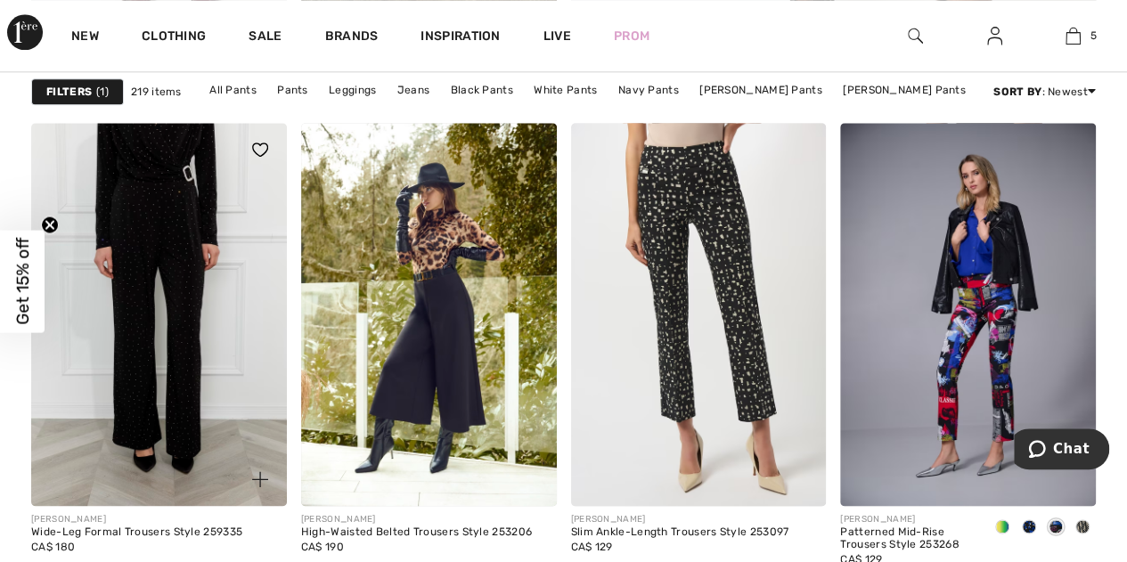
click at [143, 320] on img at bounding box center [159, 314] width 256 height 383
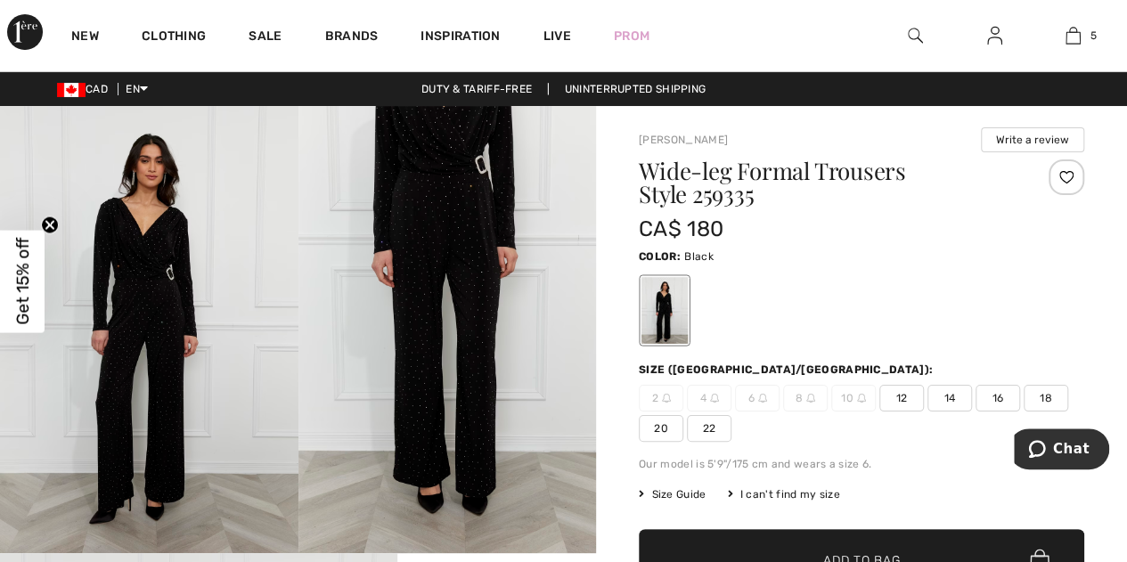
click at [365, 354] on img at bounding box center [447, 329] width 298 height 447
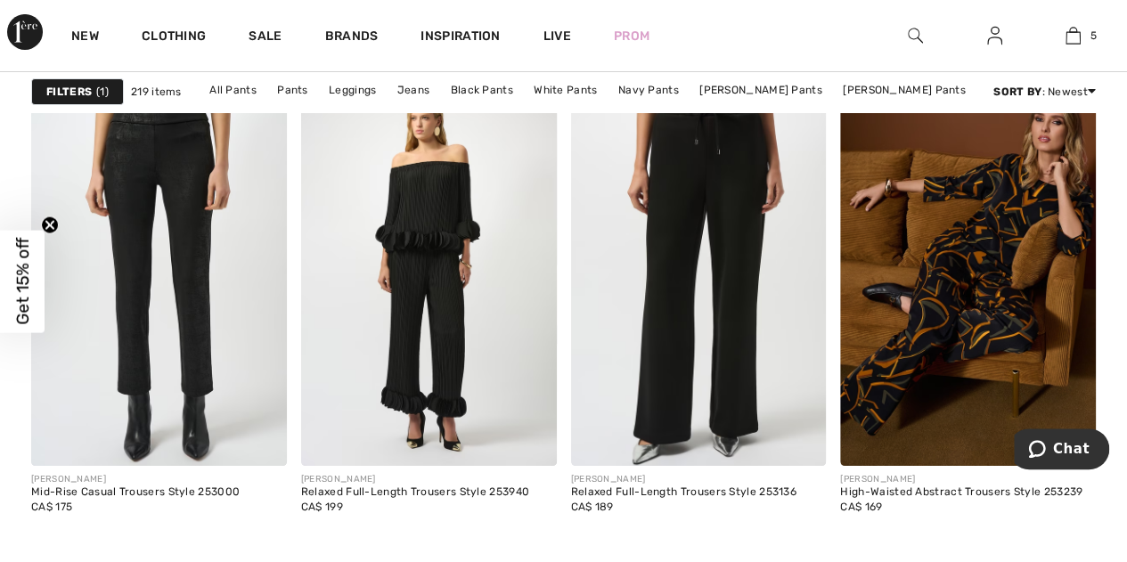
scroll to position [3242, 0]
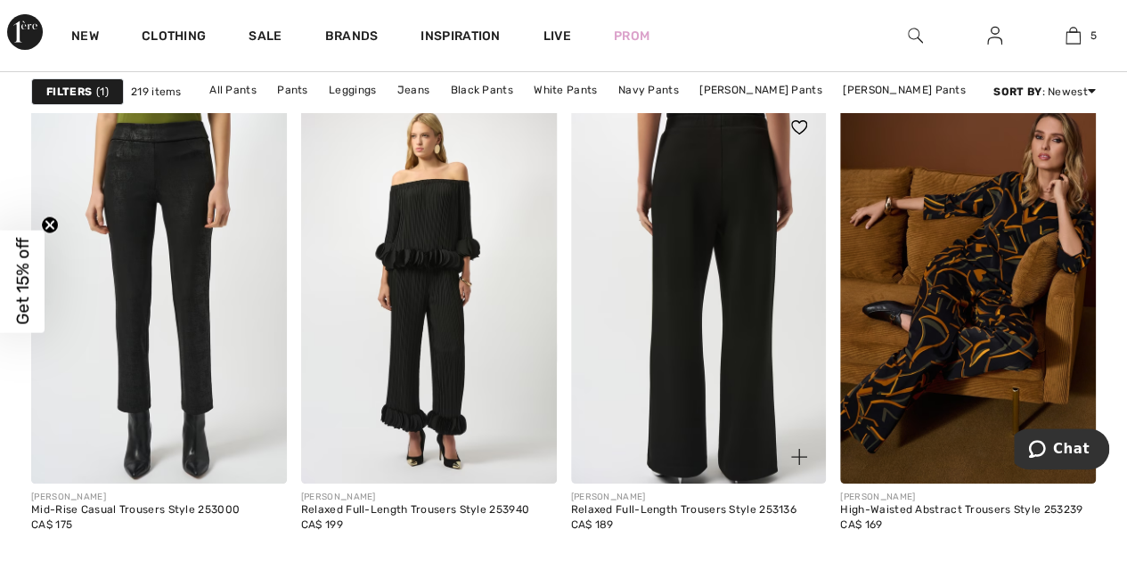
click at [688, 322] on img at bounding box center [699, 292] width 256 height 383
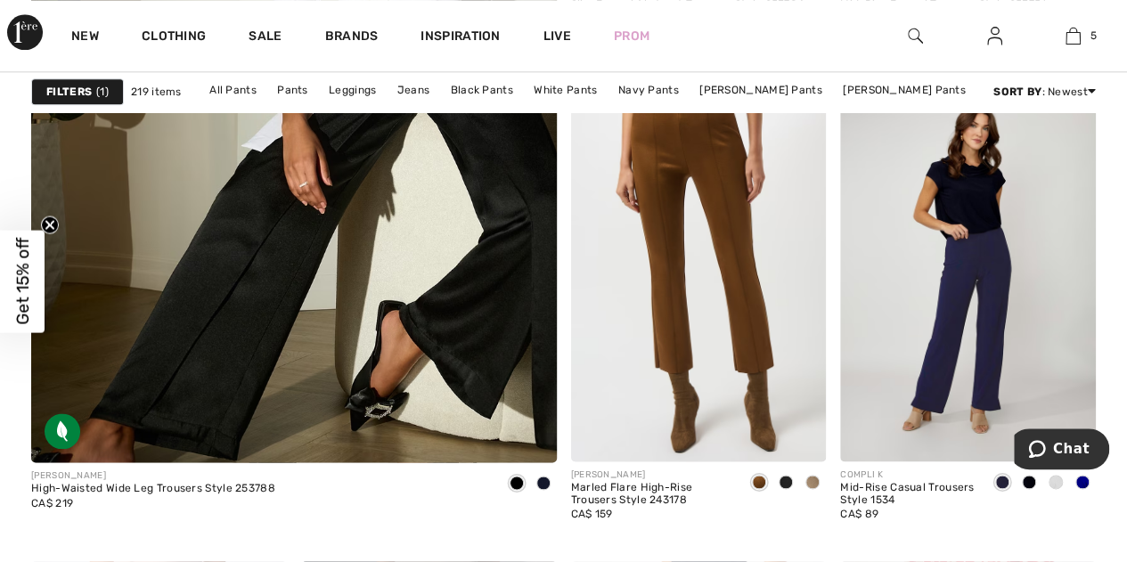
scroll to position [4470, 0]
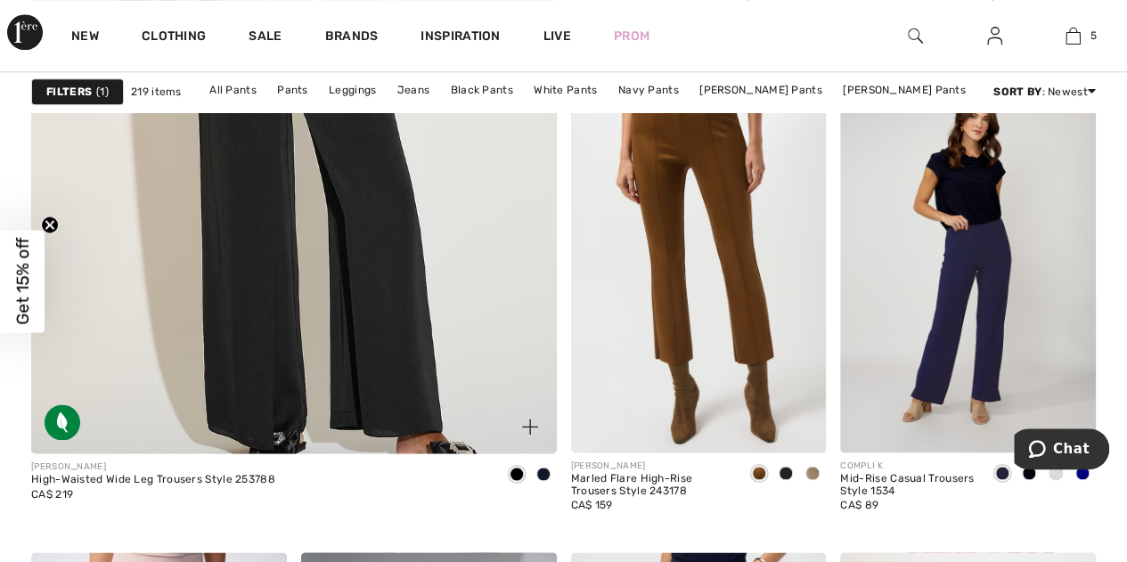
click at [434, 370] on img at bounding box center [294, 59] width 630 height 945
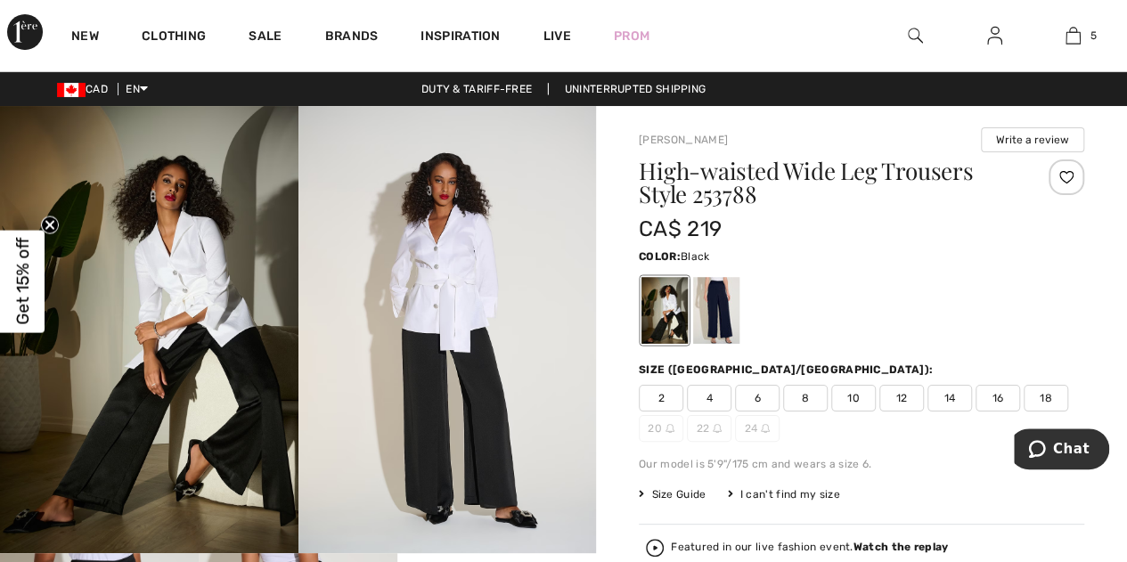
click at [550, 359] on img at bounding box center [447, 329] width 298 height 447
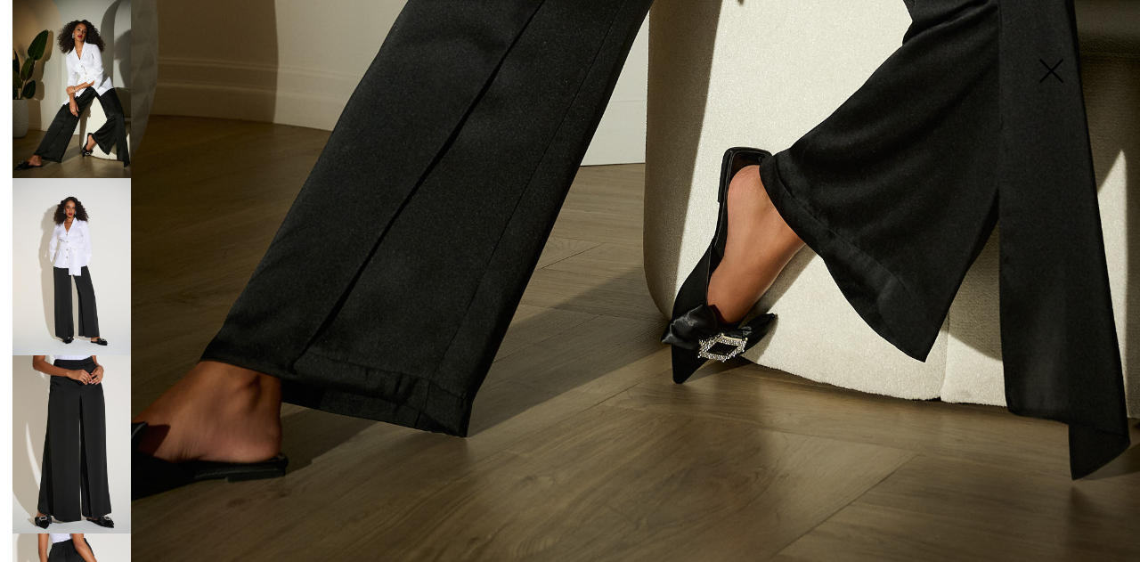
scroll to position [1117, 0]
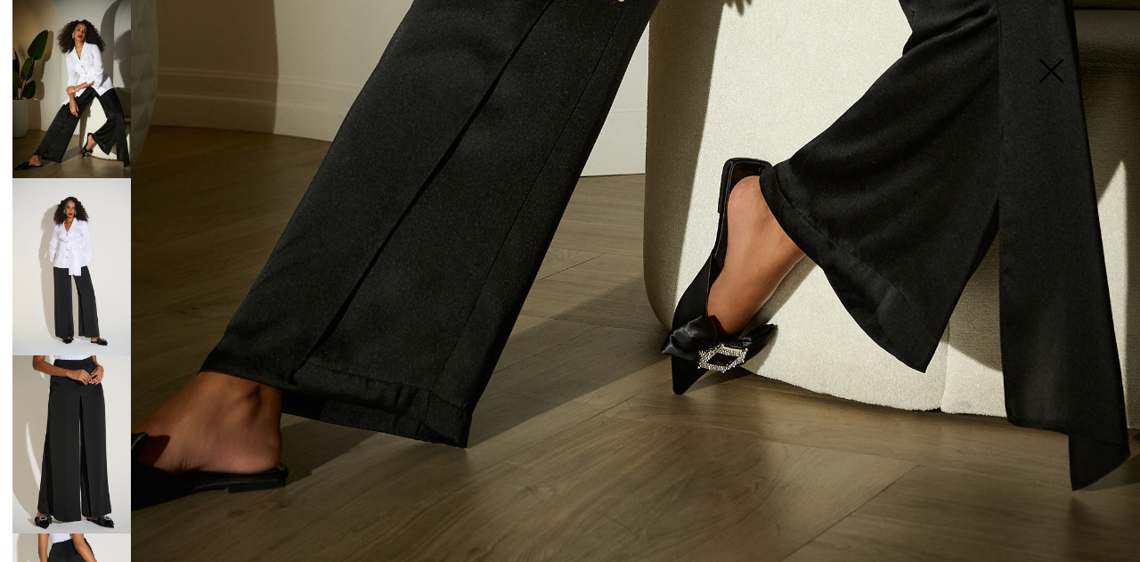
click at [73, 453] on img at bounding box center [71, 444] width 118 height 178
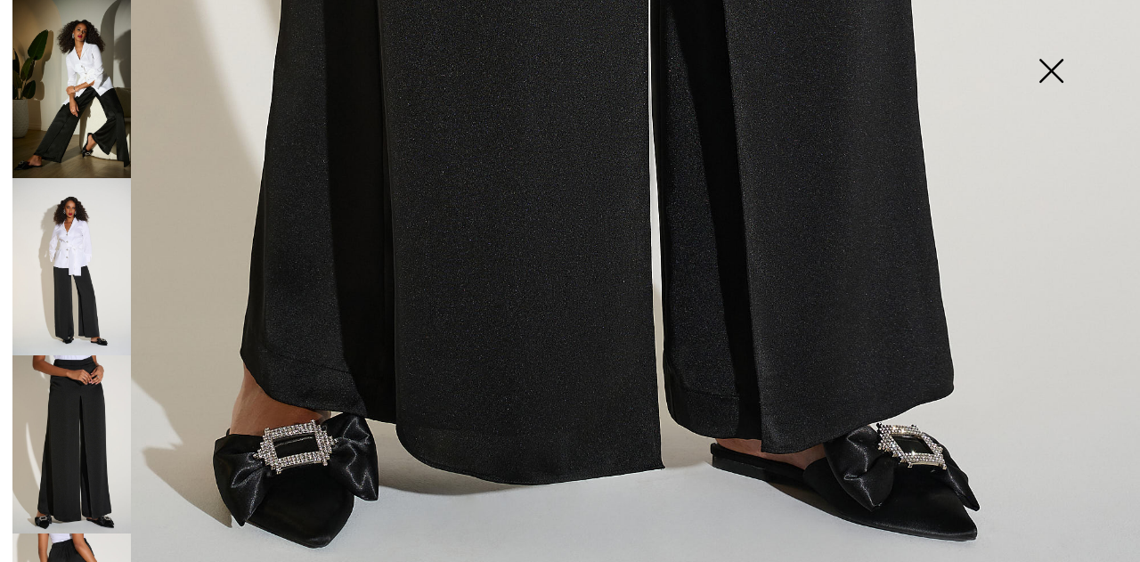
click at [68, 289] on img at bounding box center [71, 267] width 118 height 178
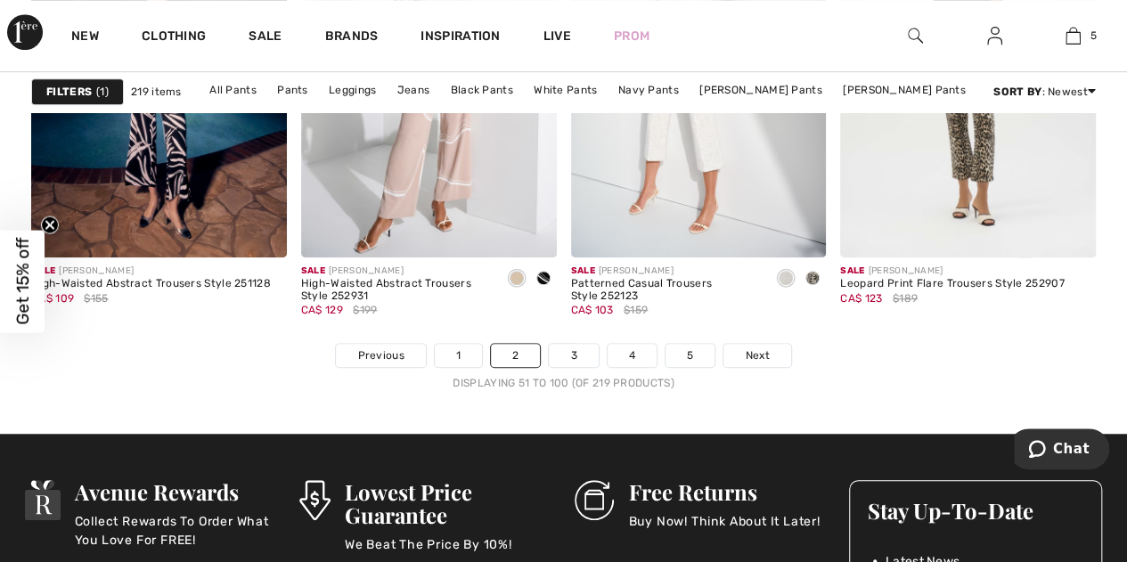
scroll to position [7252, 0]
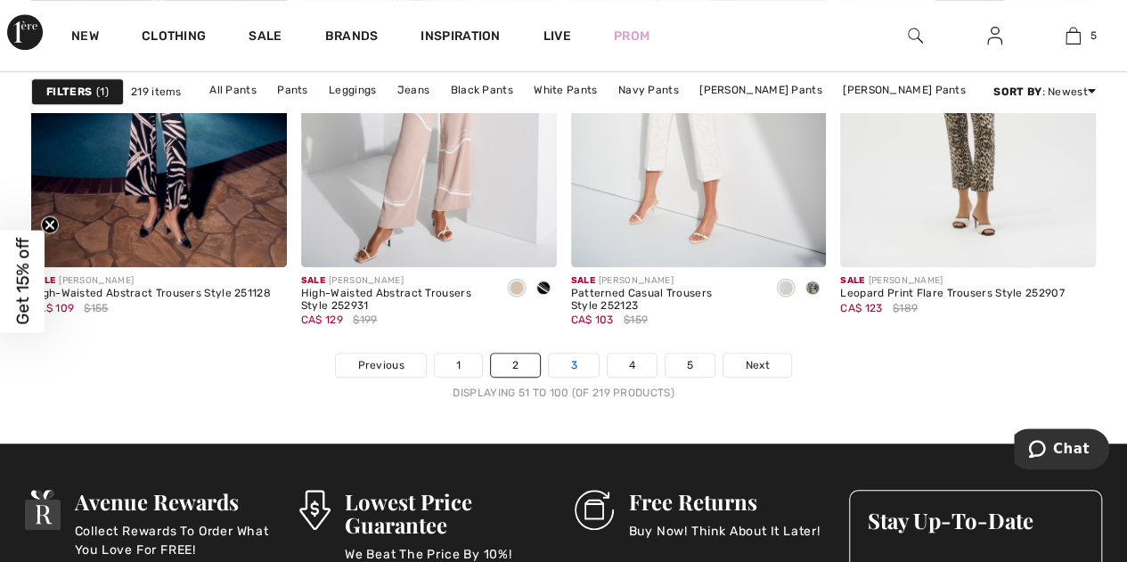
click at [560, 356] on link "3" at bounding box center [573, 365] width 49 height 23
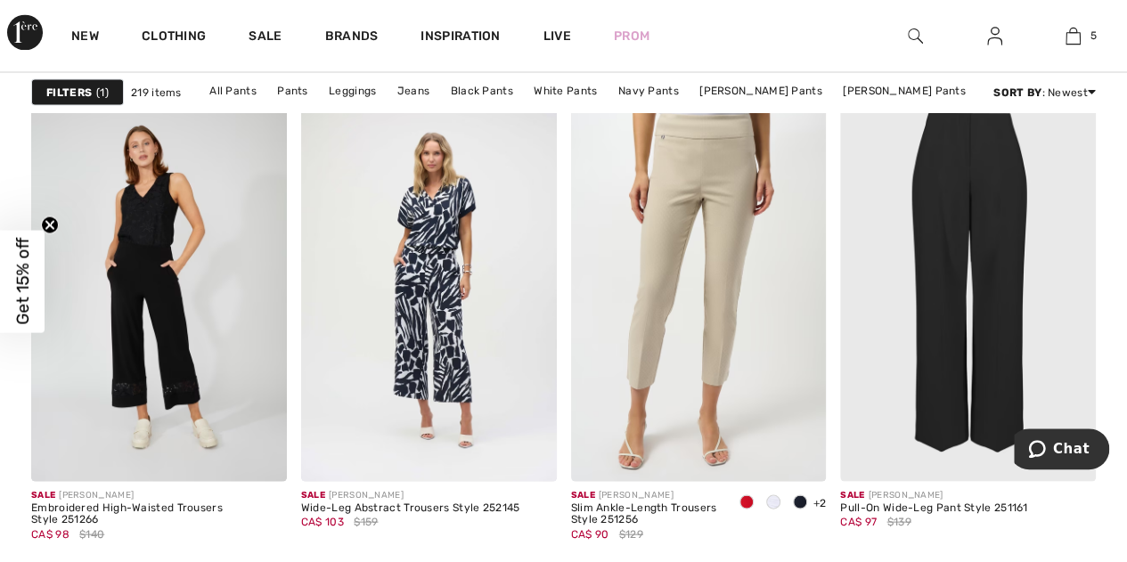
scroll to position [1623, 0]
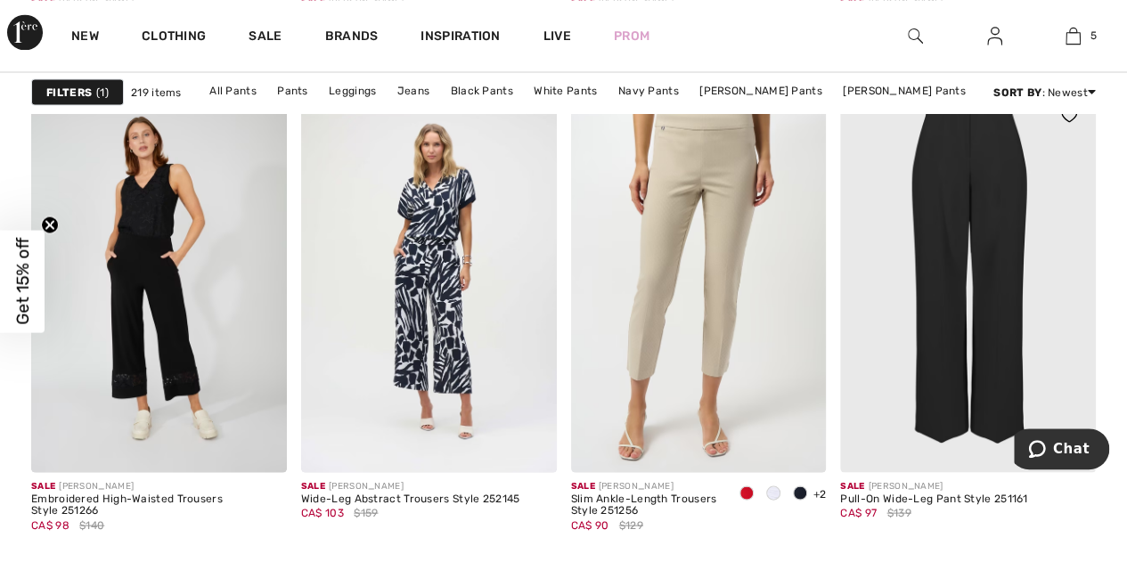
click at [942, 270] on img at bounding box center [968, 279] width 256 height 383
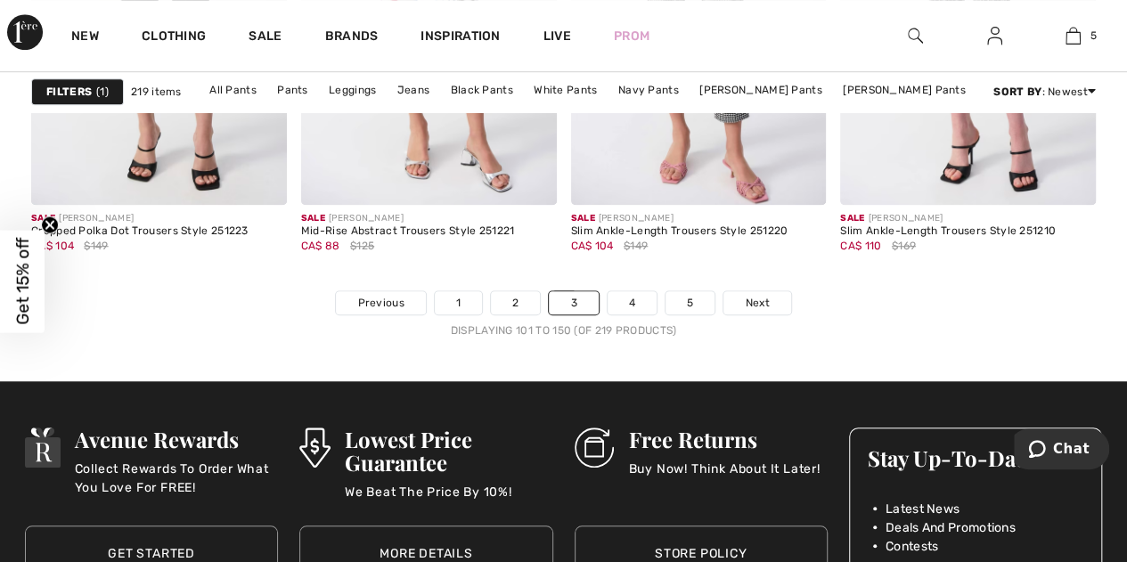
scroll to position [7333, 0]
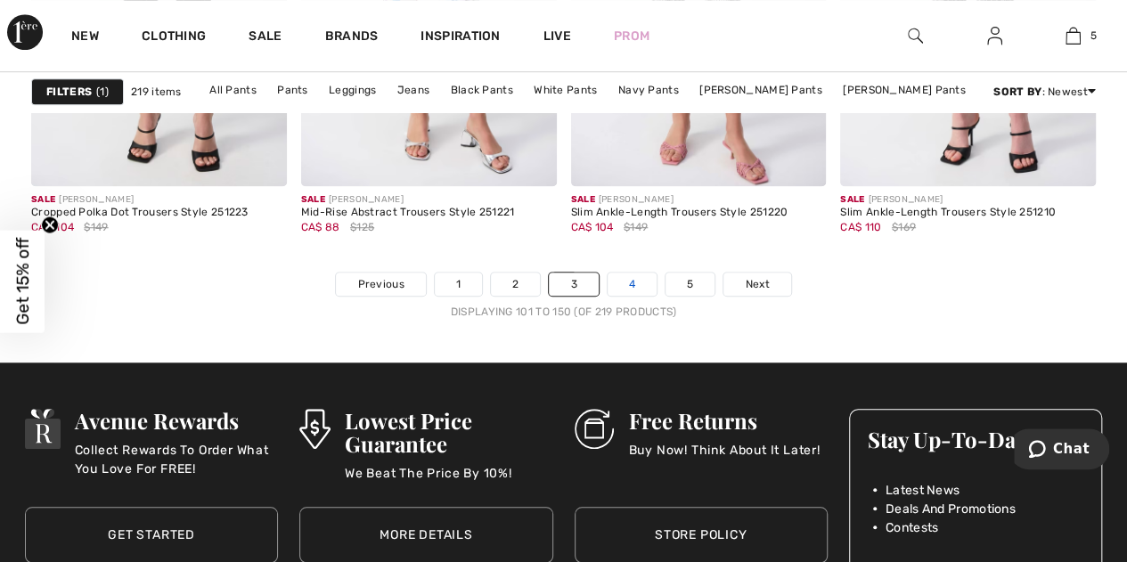
click at [629, 273] on link "4" at bounding box center [631, 284] width 49 height 23
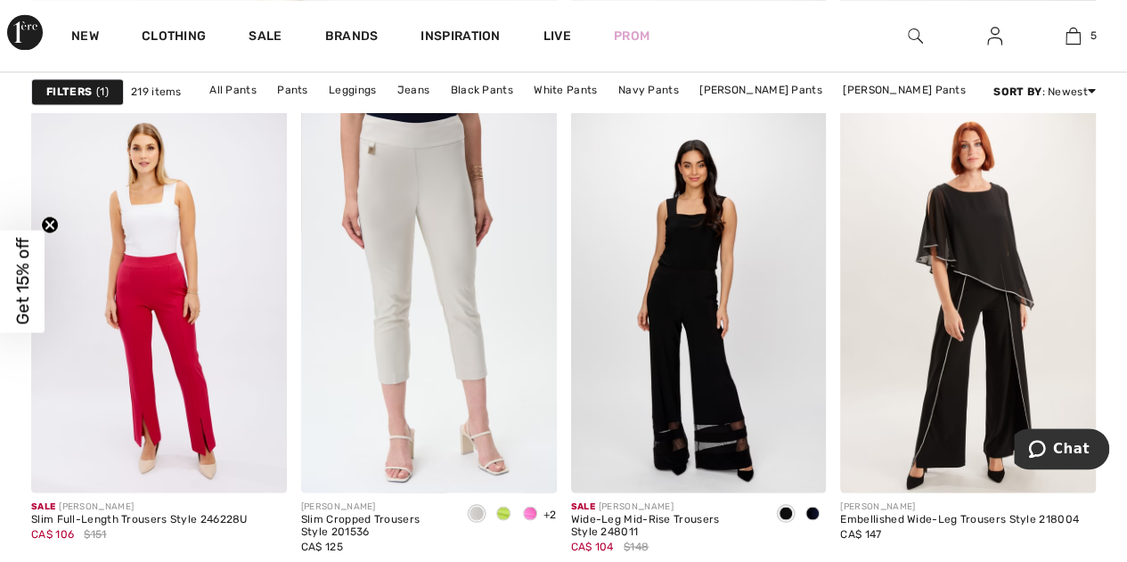
scroll to position [4931, 0]
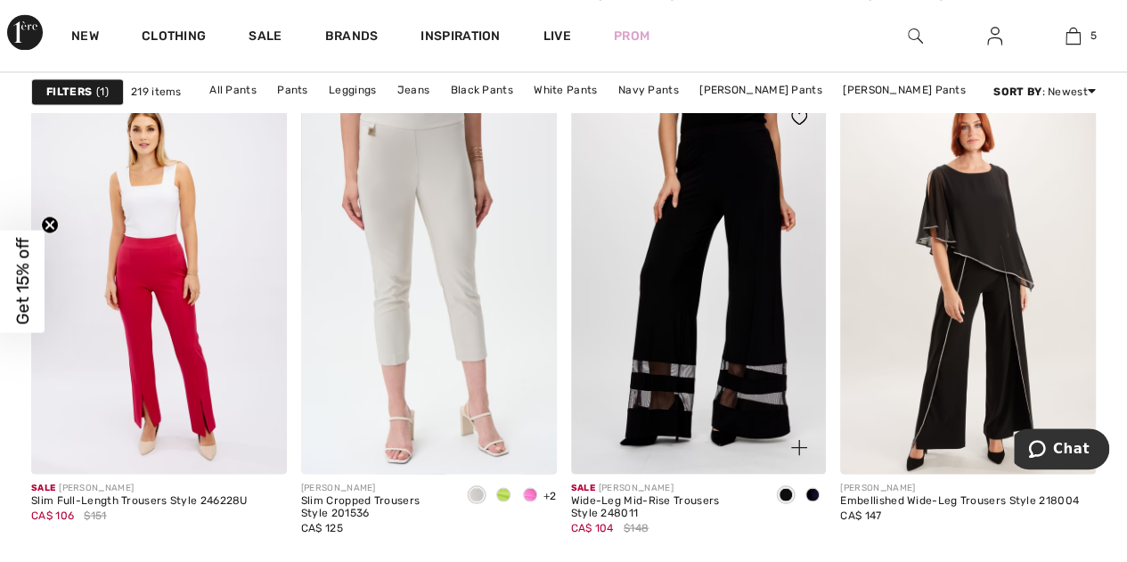
click at [759, 346] on img at bounding box center [699, 282] width 256 height 383
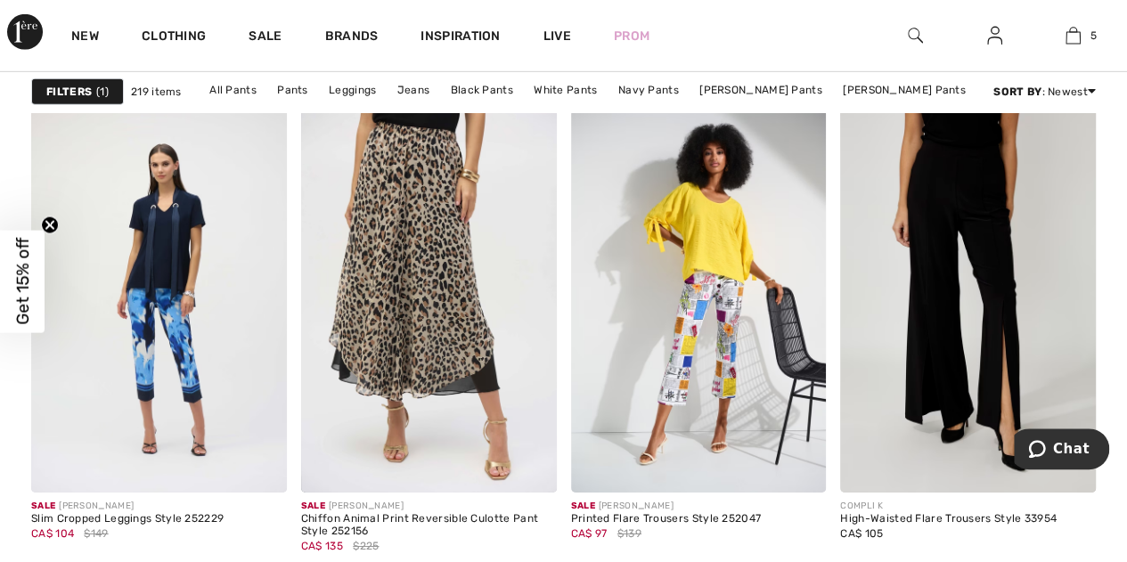
scroll to position [2759, 0]
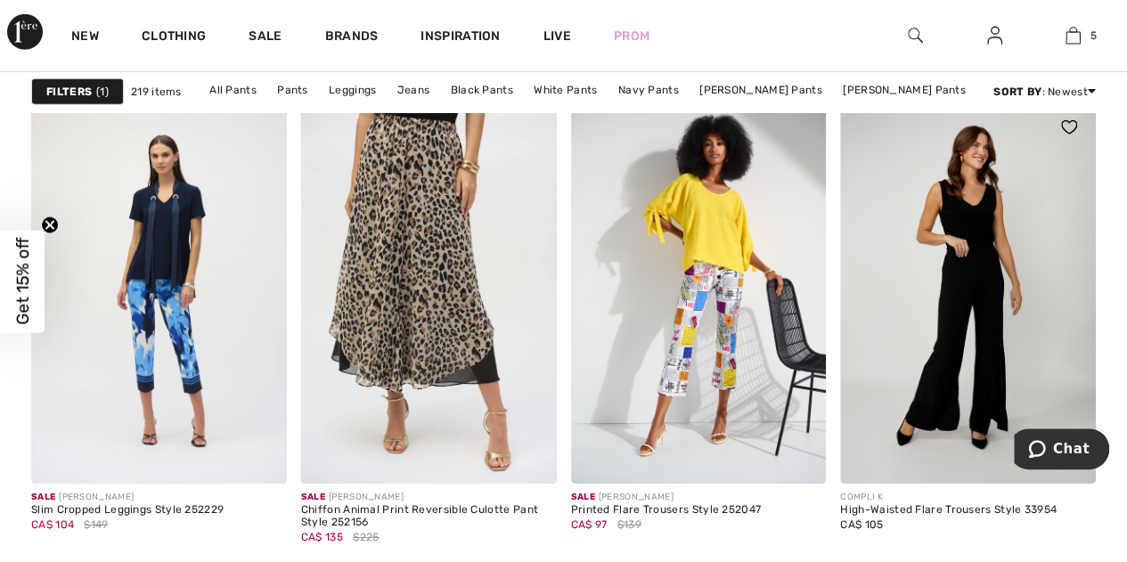
click at [972, 268] on img at bounding box center [968, 292] width 256 height 383
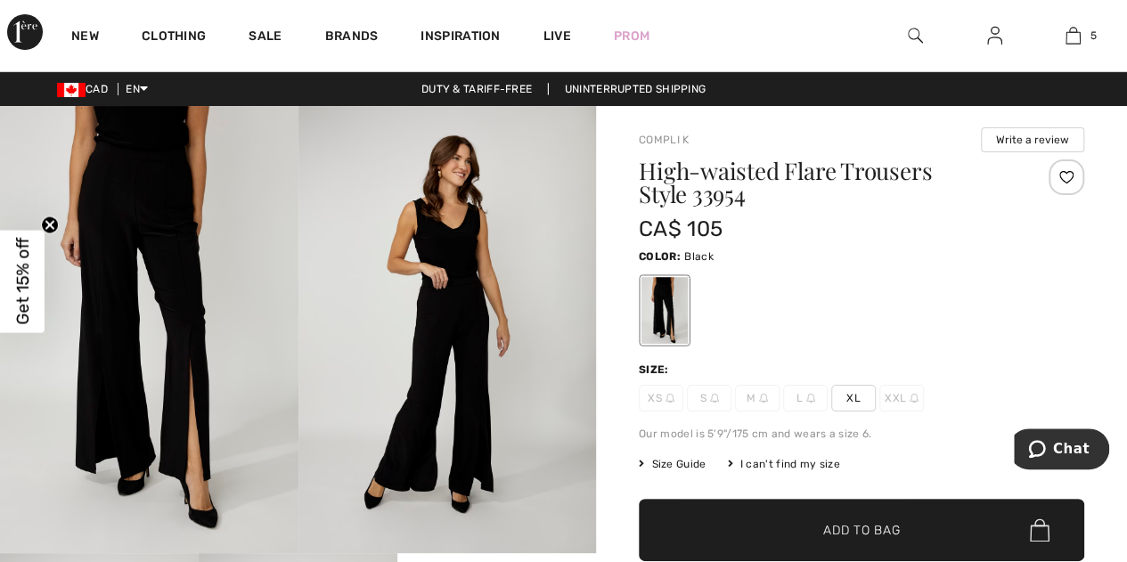
click at [845, 393] on span "XL" at bounding box center [853, 398] width 45 height 27
click at [857, 533] on span "Add to Bag" at bounding box center [861, 530] width 77 height 19
click at [805, 523] on span "✔ Added to Bag" at bounding box center [834, 530] width 109 height 19
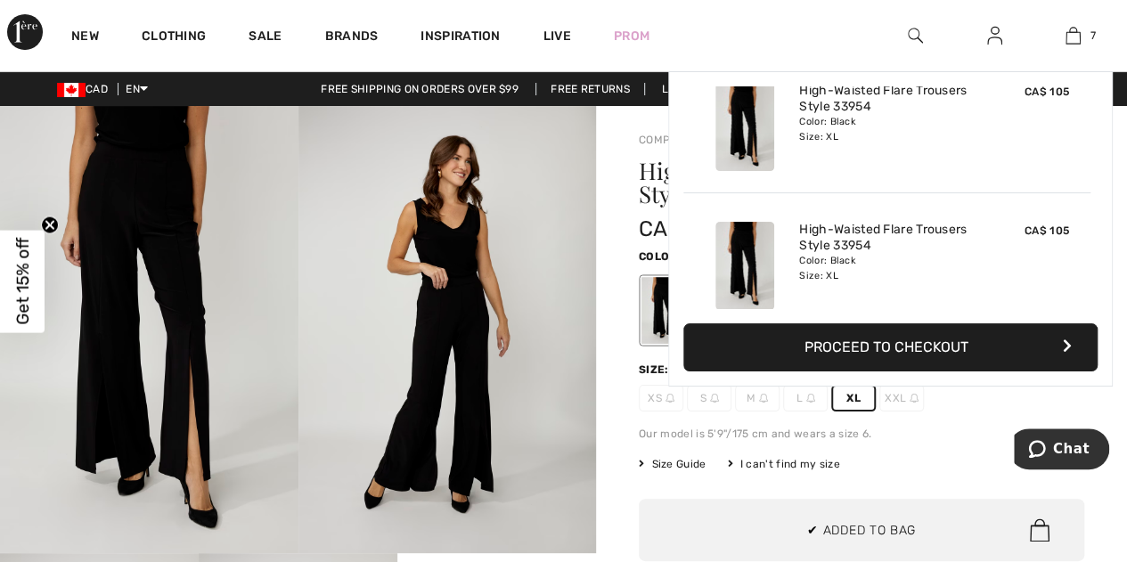
scroll to position [748, 0]
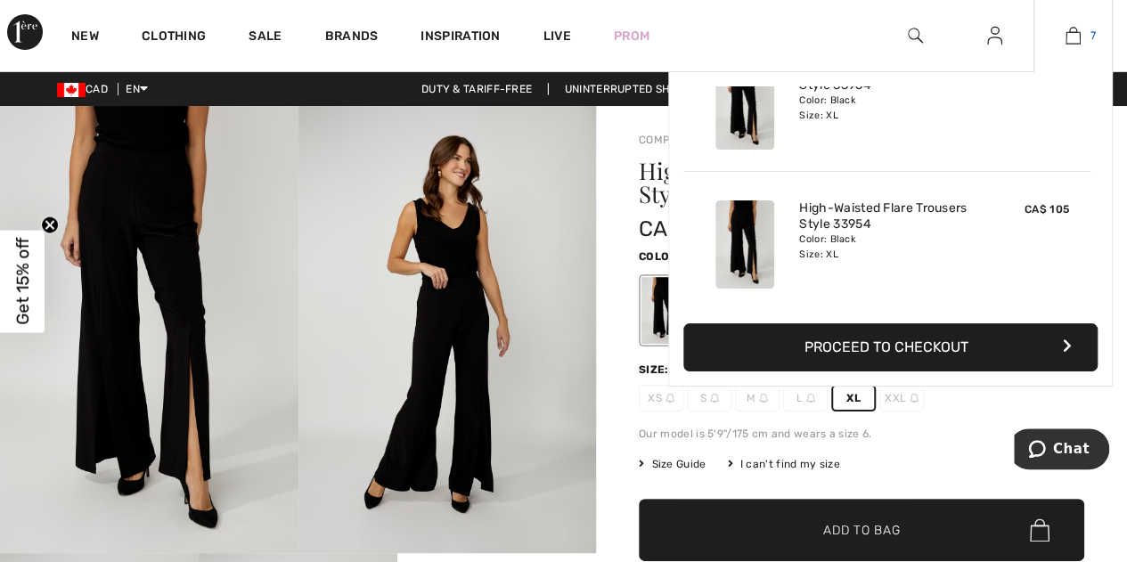
click at [1071, 37] on img at bounding box center [1072, 35] width 15 height 21
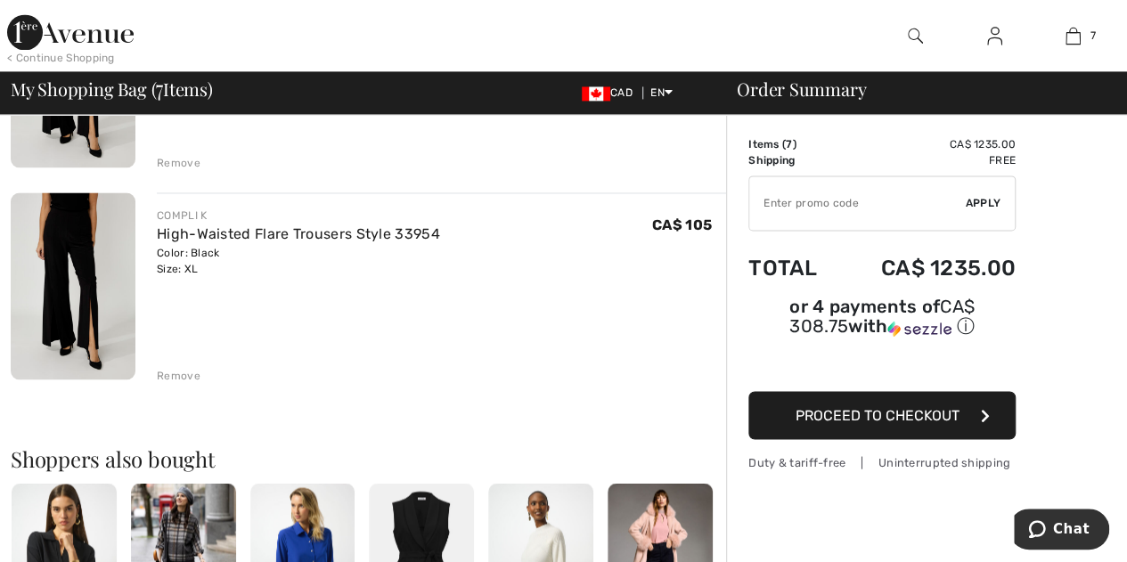
scroll to position [1325, 0]
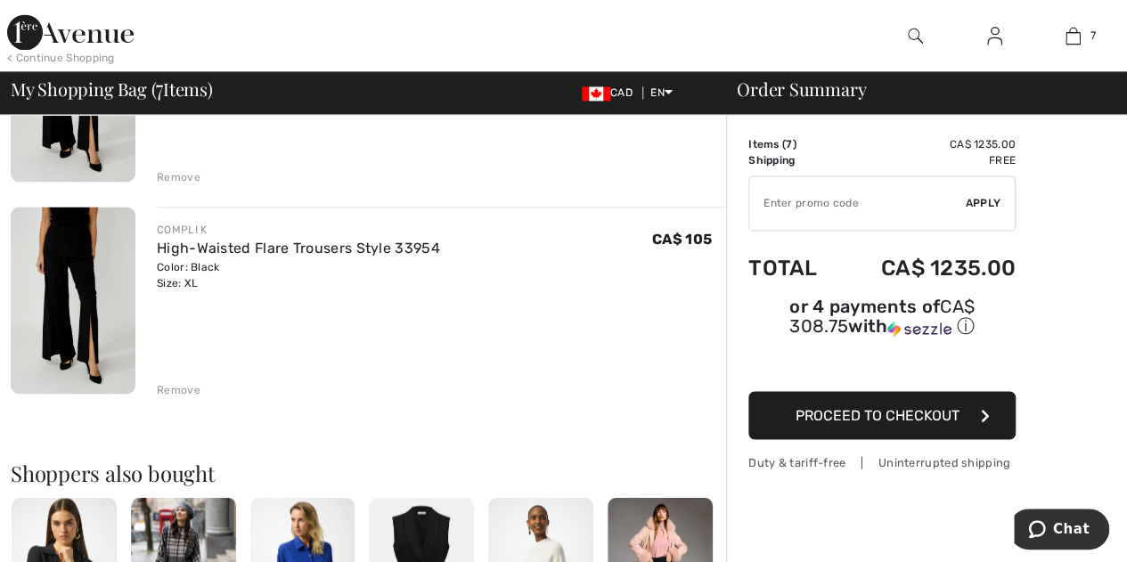
click at [183, 383] on div "Remove" at bounding box center [179, 389] width 44 height 16
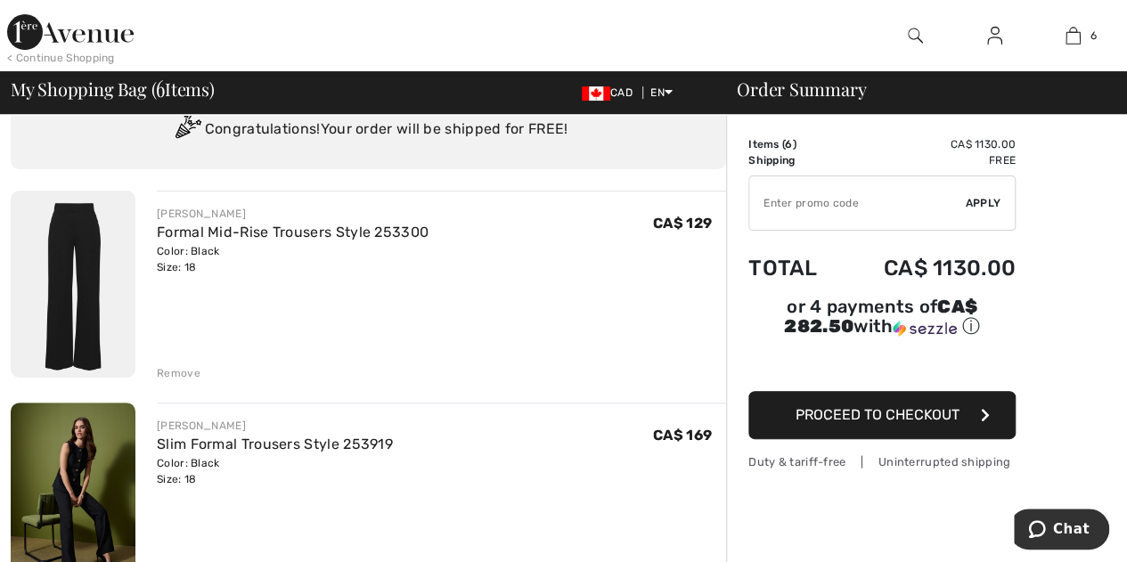
scroll to position [0, 0]
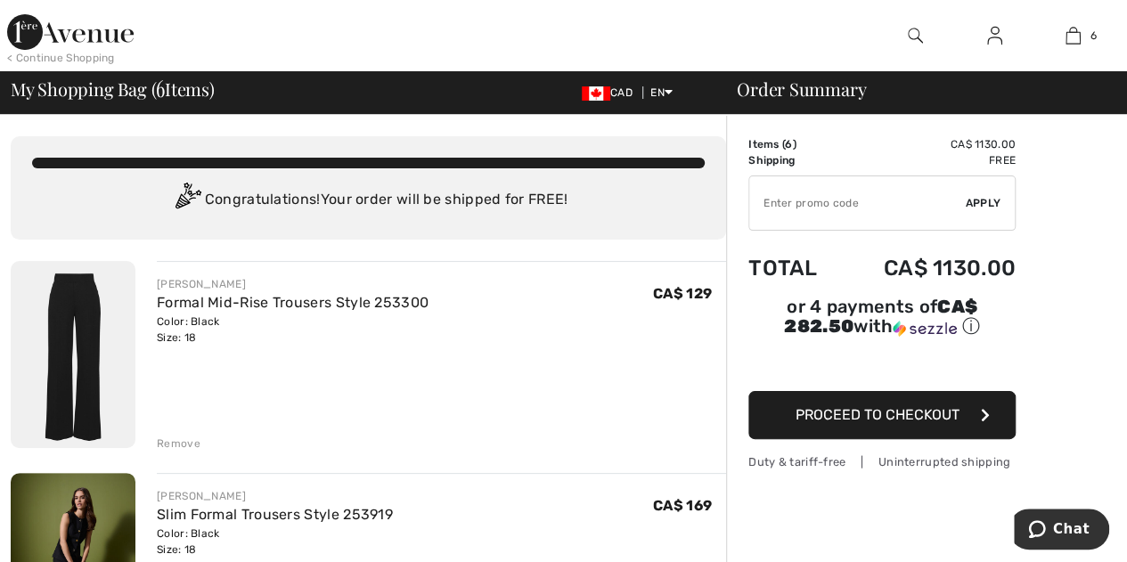
click at [860, 406] on span "Proceed to Checkout" at bounding box center [877, 414] width 164 height 17
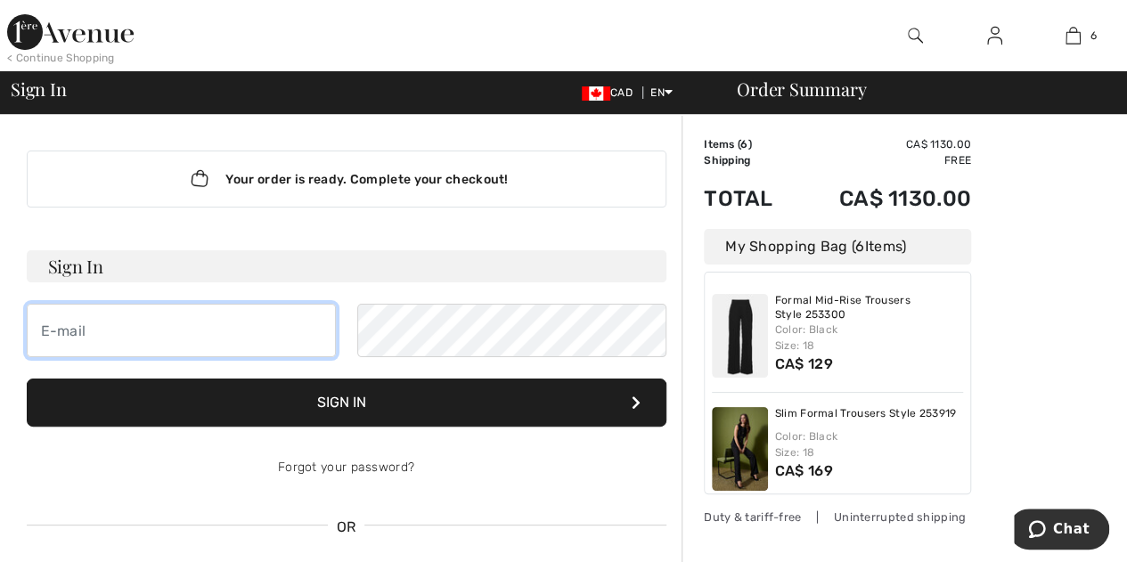
type input "[EMAIL_ADDRESS][DOMAIN_NAME]"
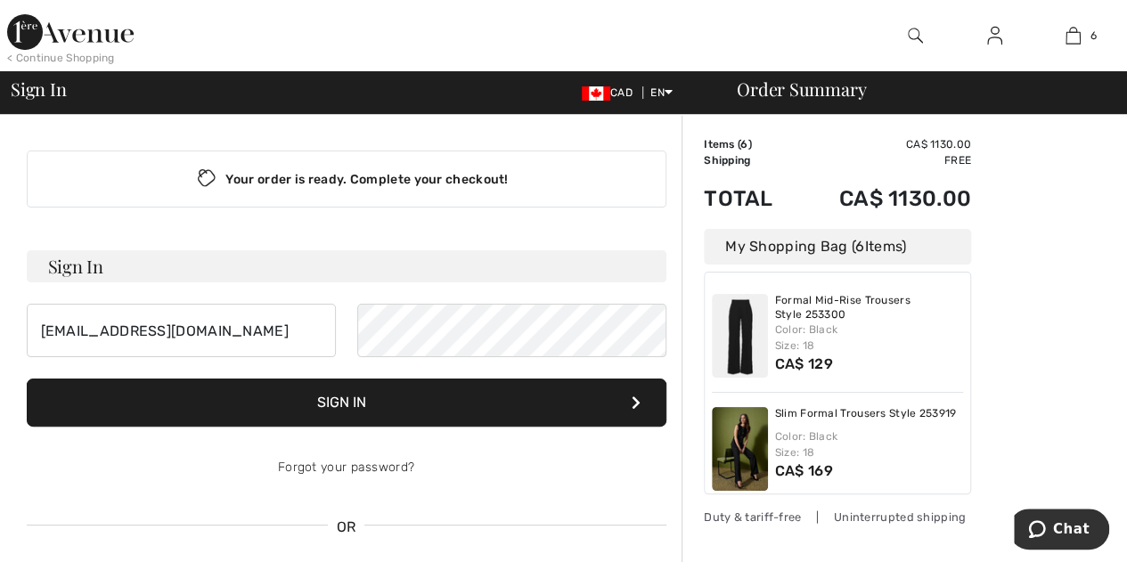
click at [380, 397] on button "Sign In" at bounding box center [347, 403] width 640 height 48
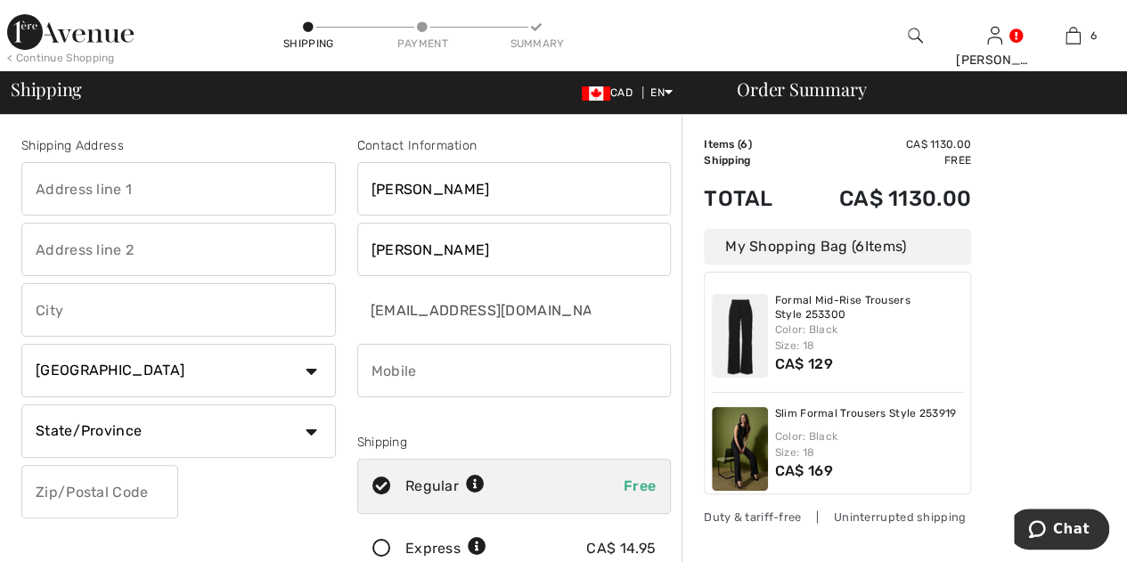
click at [130, 181] on input "text" at bounding box center [178, 188] width 314 height 53
type input "[STREET_ADDRESS]"
type input "[GEOGRAPHIC_DATA]"
select select "ON"
type input "L5N 8L6"
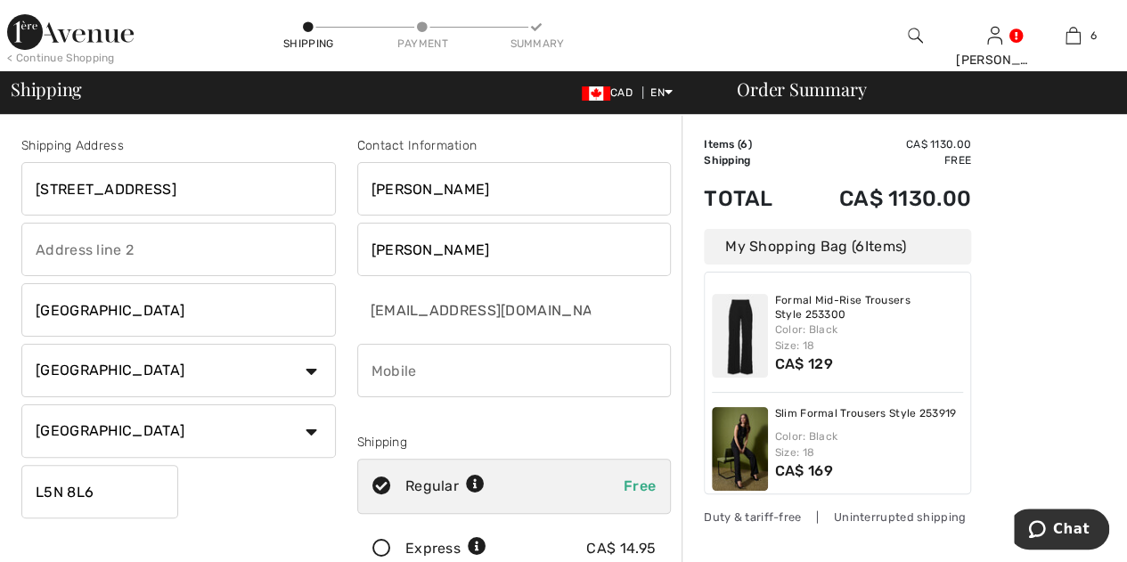
type input "6472280570"
type input "L5N8L6"
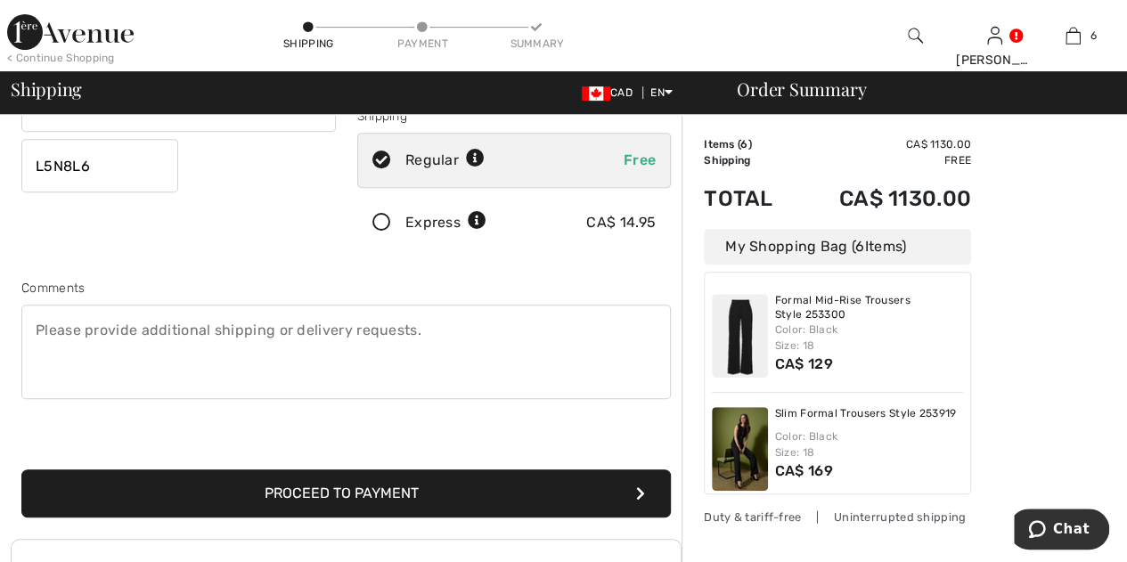
scroll to position [335, 0]
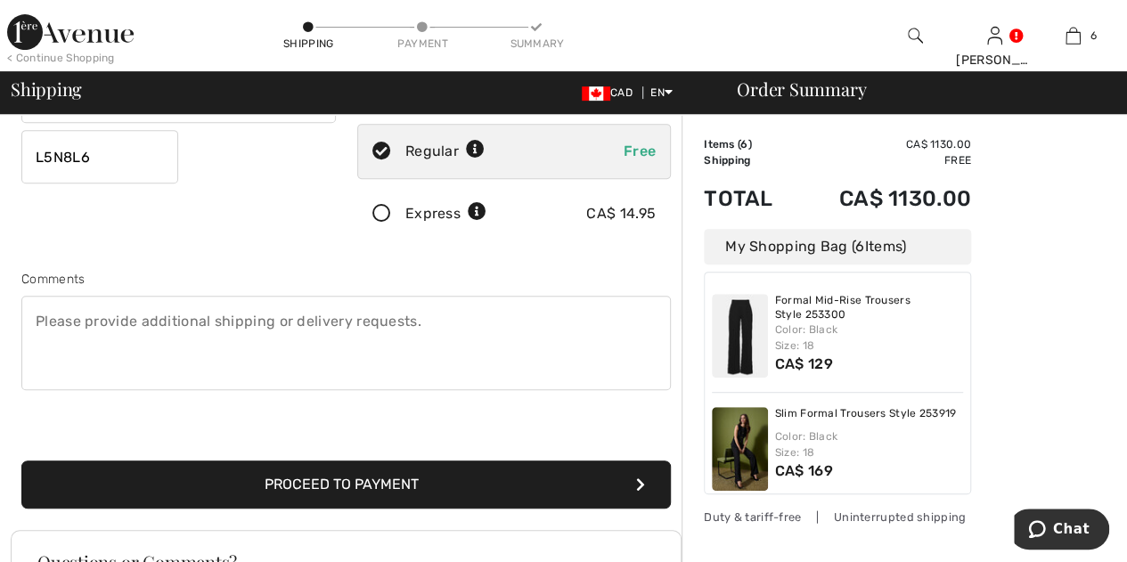
click at [317, 481] on button "Proceed to Payment" at bounding box center [345, 484] width 649 height 48
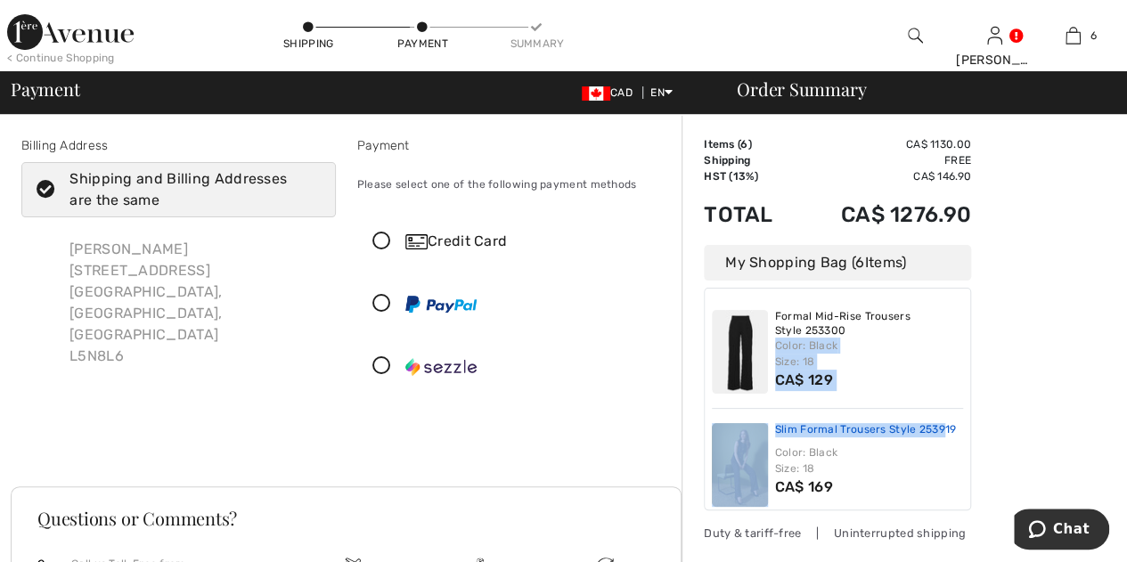
drag, startPoint x: 971, startPoint y: 316, endPoint x: 941, endPoint y: 425, distance: 112.8
click at [941, 425] on div "Order Summary Details Items ( 6 ) CA$ 1130.00 Promo code CA$ 0.00 Shipping Free…" at bounding box center [903, 464] width 445 height 699
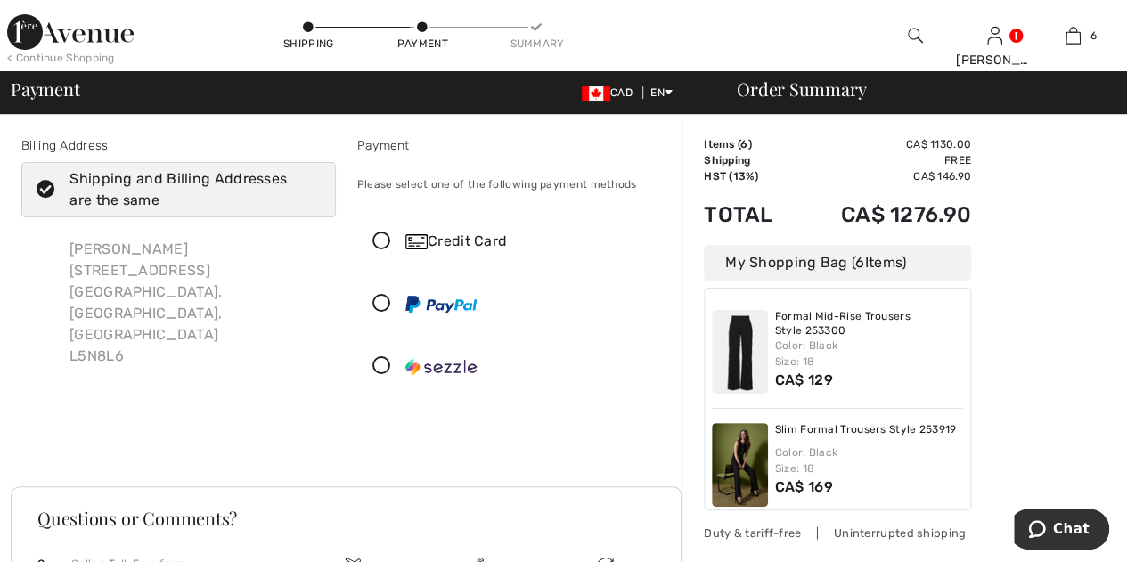
click at [811, 90] on div "Order Summary" at bounding box center [915, 89] width 401 height 18
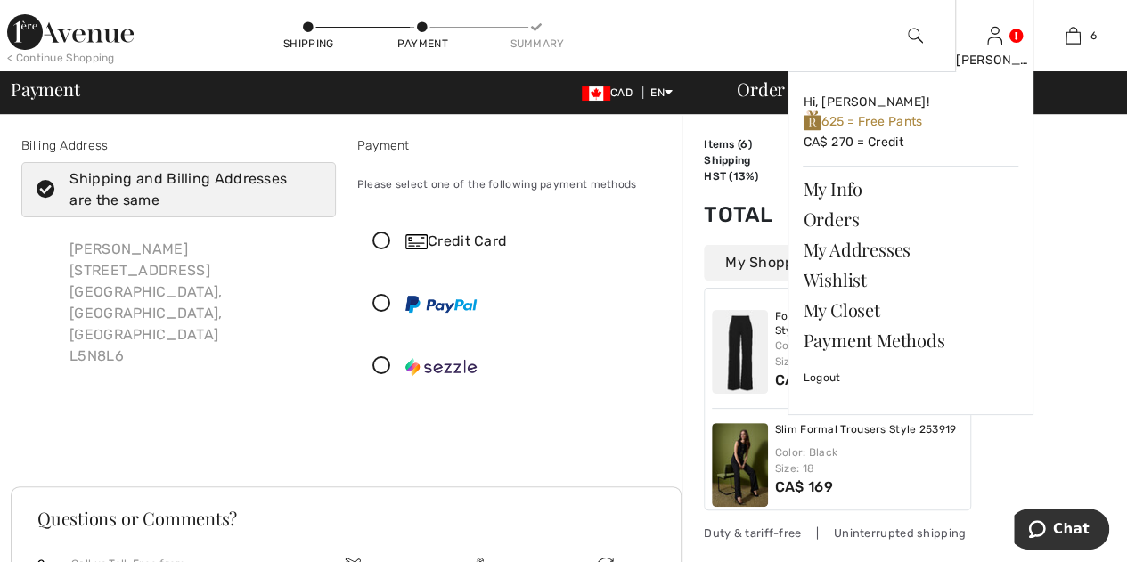
click at [991, 42] on img at bounding box center [994, 35] width 15 height 21
click at [871, 143] on link "Hi, Cynthia! 625 = Free Pants CA$ 270 = Credit" at bounding box center [911, 122] width 216 height 72
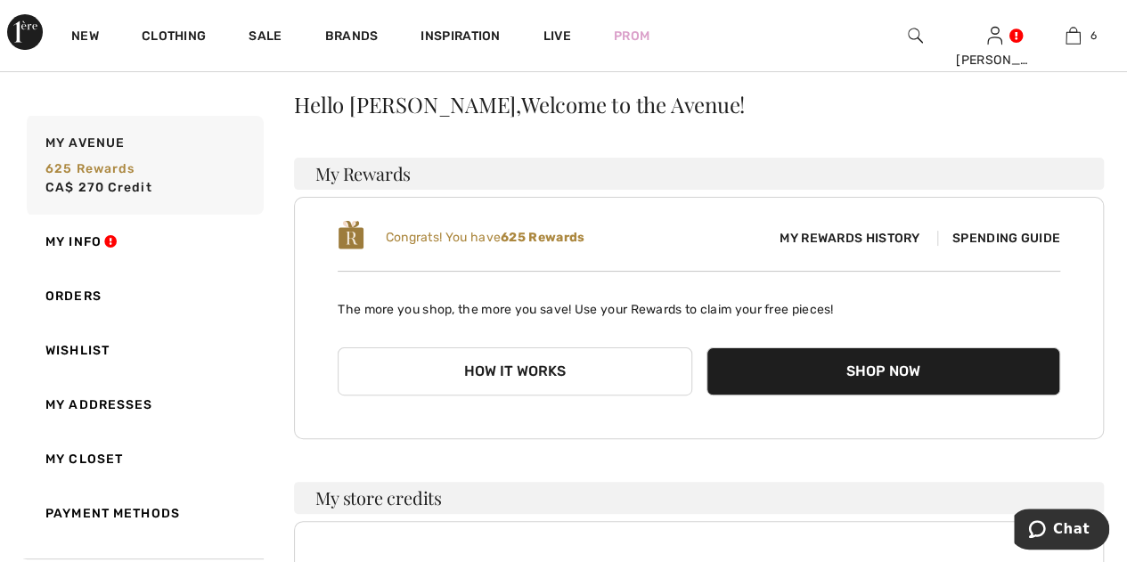
scroll to position [56, 0]
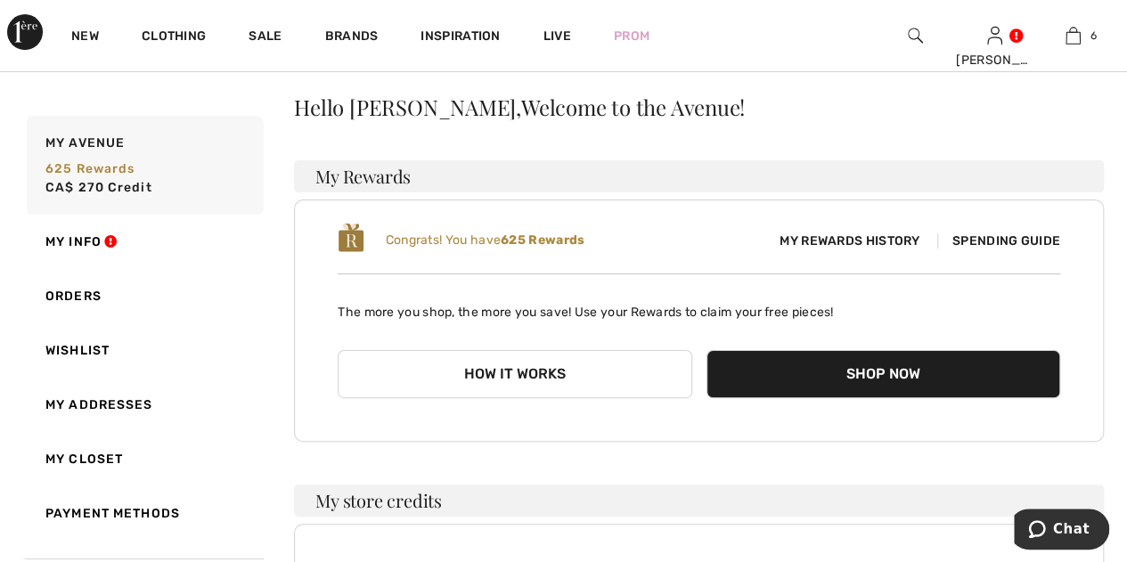
click at [832, 364] on button "Shop Now" at bounding box center [883, 374] width 354 height 48
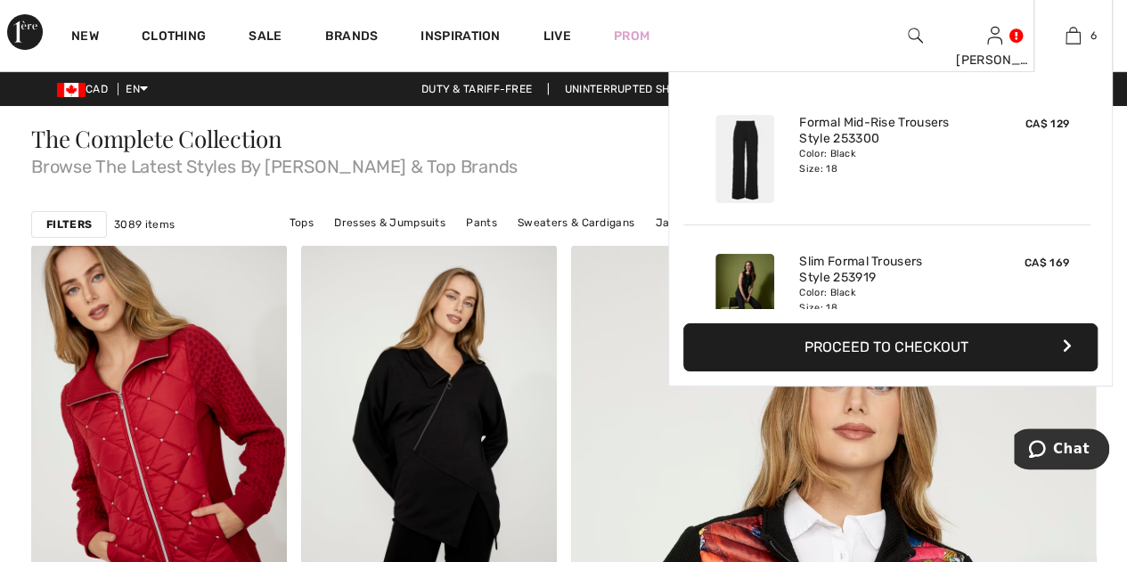
click at [900, 336] on button "Proceed to Checkout" at bounding box center [890, 347] width 414 height 48
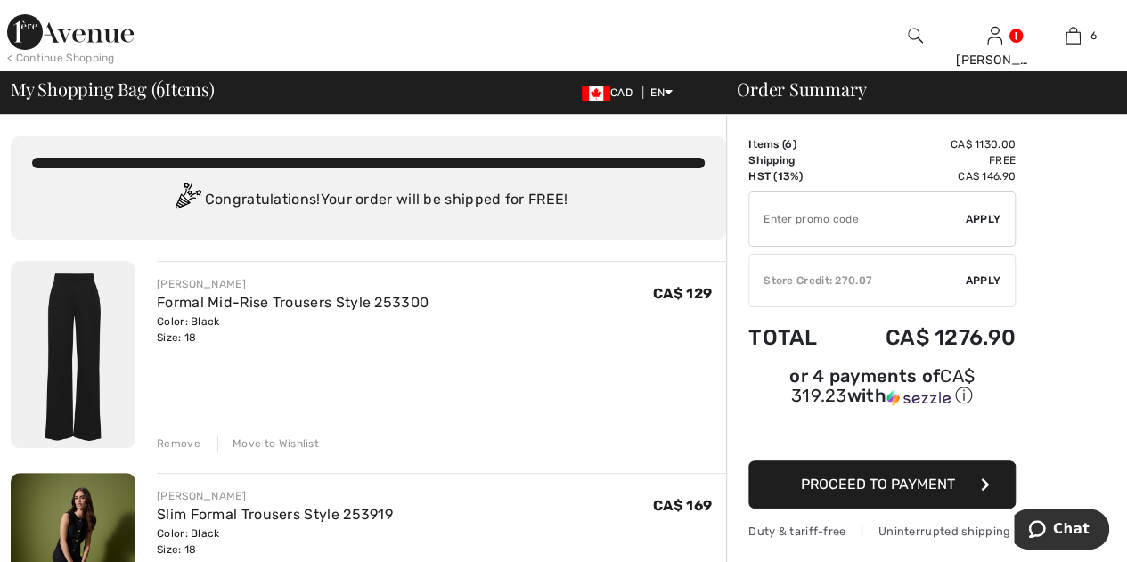
click at [983, 277] on span "Apply" at bounding box center [984, 281] width 36 height 16
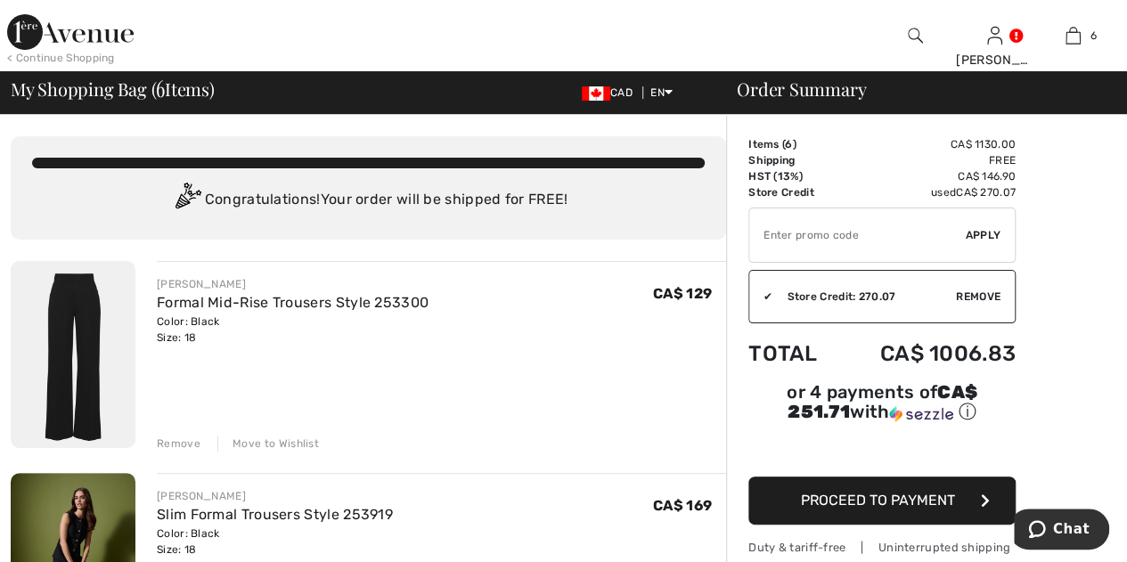
click at [869, 492] on span "Proceed to Payment" at bounding box center [878, 500] width 154 height 17
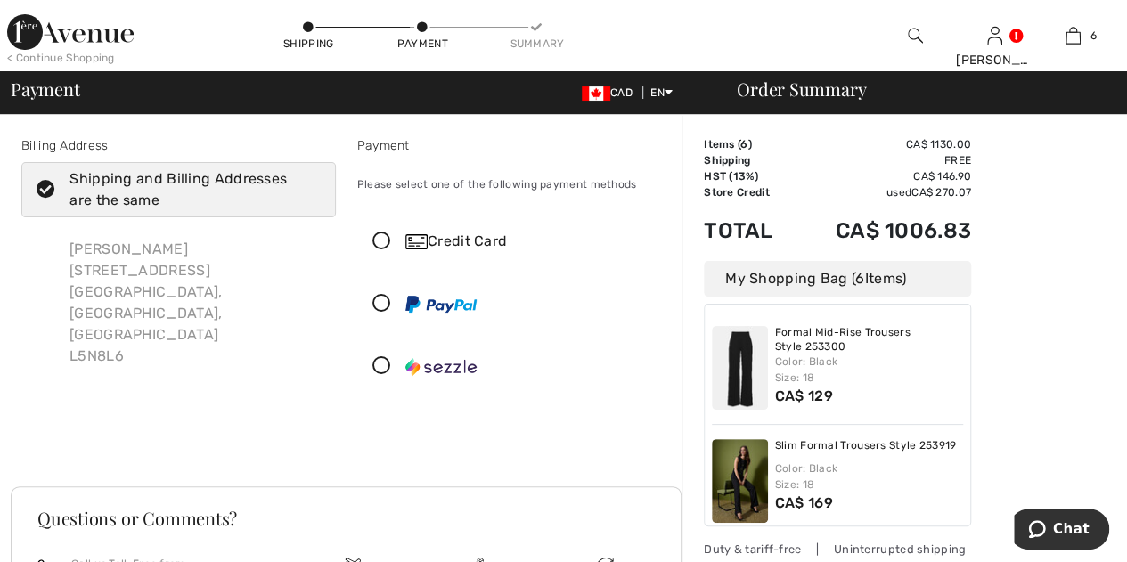
click at [49, 187] on icon at bounding box center [45, 190] width 47 height 19
click at [309, 187] on input "Shipping and Billing Addresses are the same" at bounding box center [315, 189] width 12 height 53
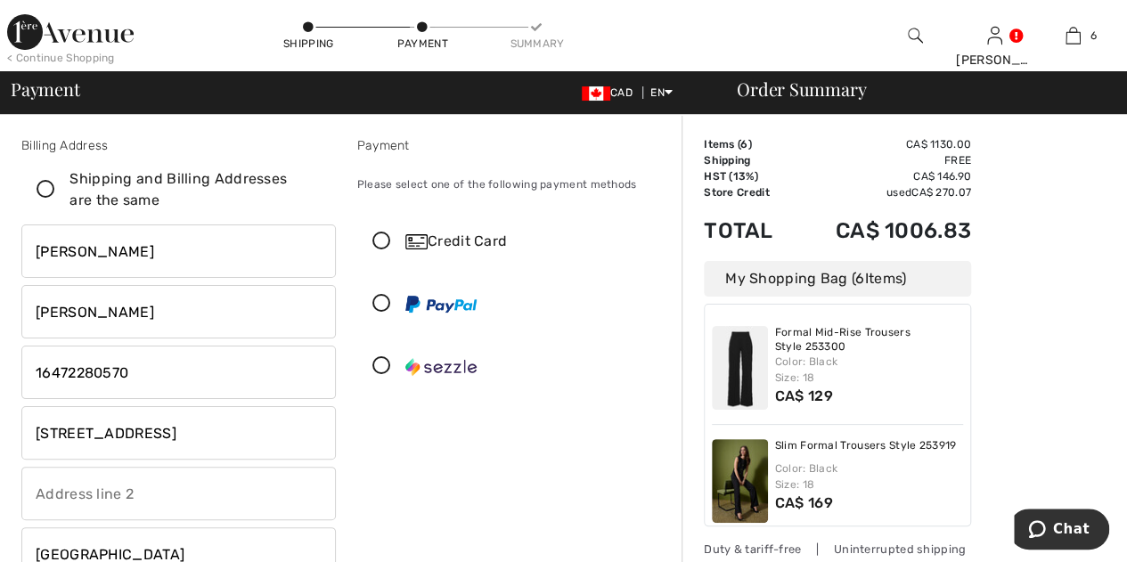
checkbox input "false"
click at [110, 432] on input "[STREET_ADDRESS]" at bounding box center [178, 432] width 314 height 53
drag, startPoint x: 223, startPoint y: 433, endPoint x: 33, endPoint y: 429, distance: 189.8
click at [33, 429] on input "[STREET_ADDRESS]" at bounding box center [178, 432] width 314 height 53
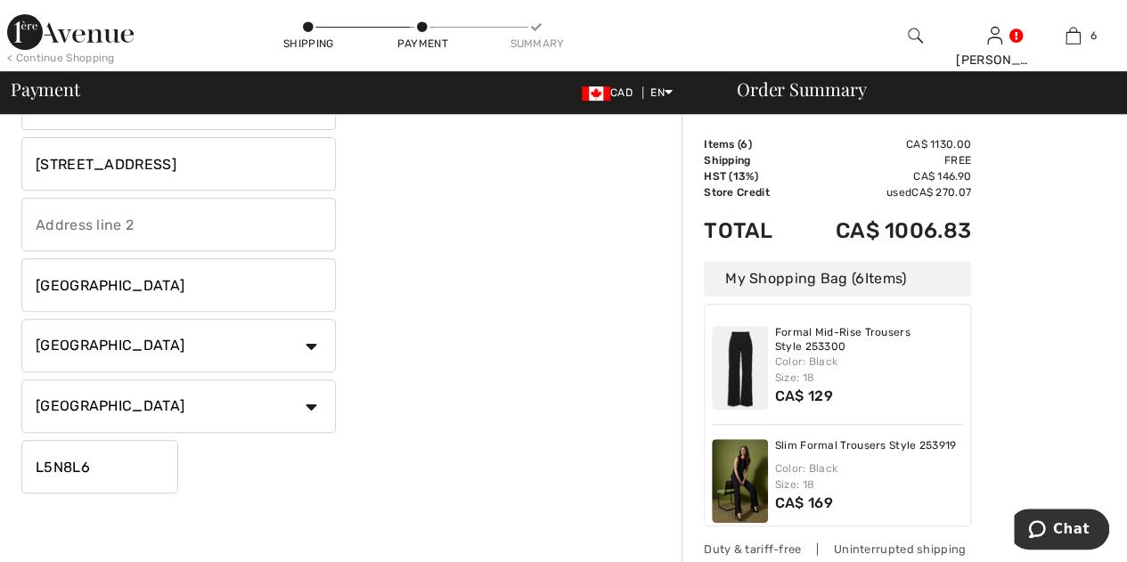
scroll to position [259, 0]
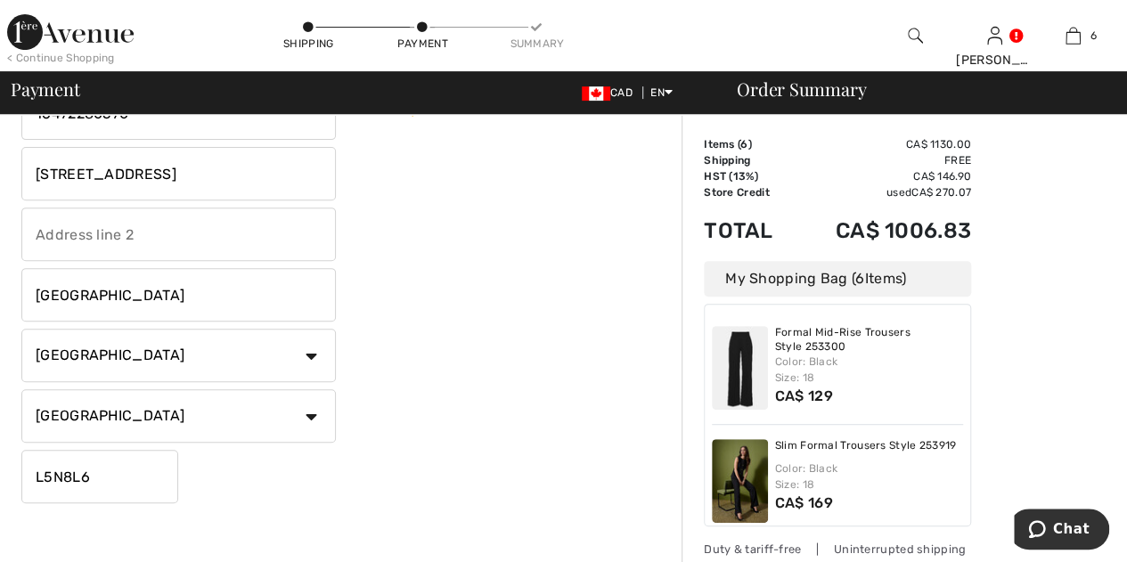
type input "[STREET_ADDRESS]"
drag, startPoint x: 97, startPoint y: 470, endPoint x: 56, endPoint y: 467, distance: 41.1
click at [56, 467] on input "L5N8L6" at bounding box center [99, 476] width 157 height 53
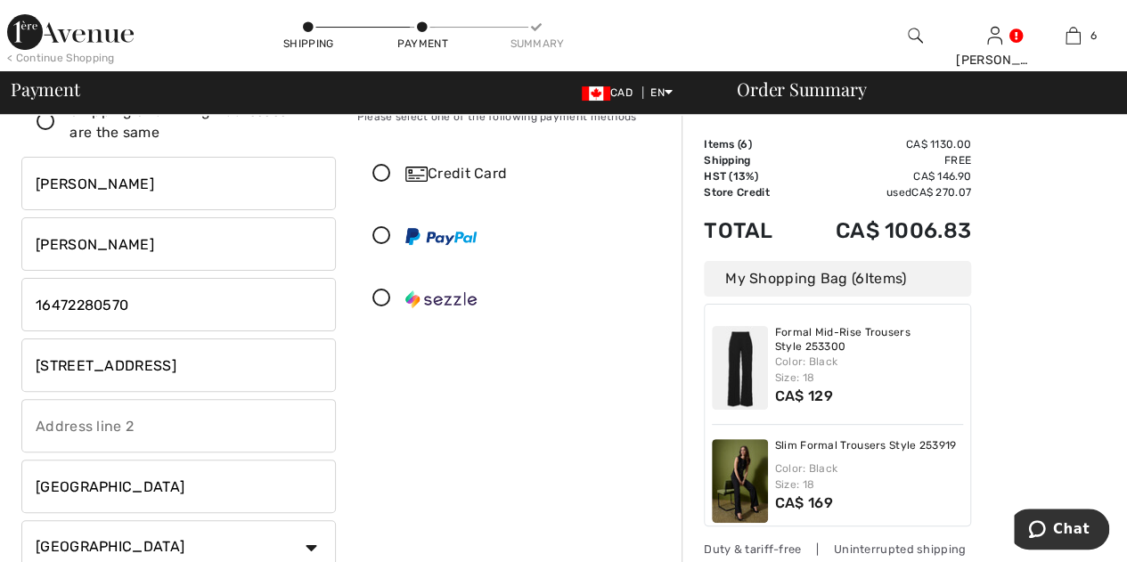
scroll to position [0, 0]
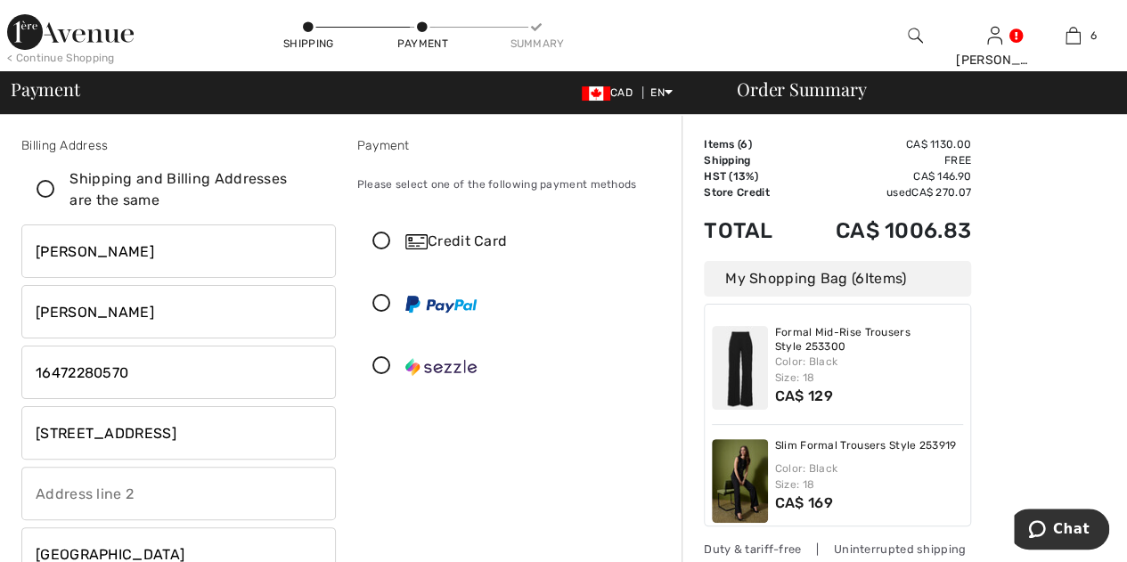
type input "L5M6B6"
click at [378, 240] on icon at bounding box center [381, 241] width 47 height 19
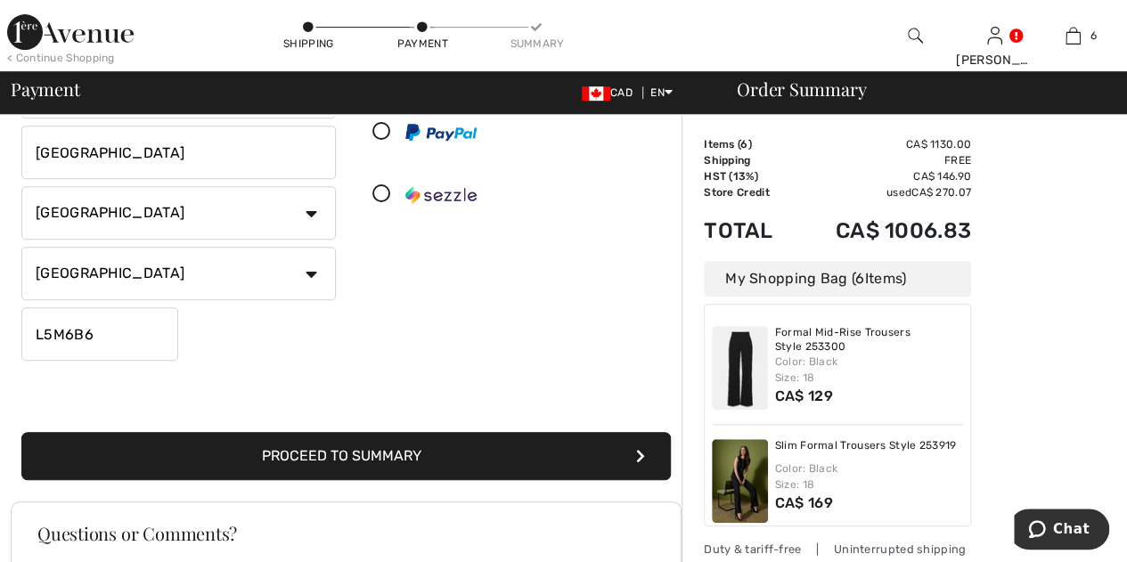
scroll to position [412, 0]
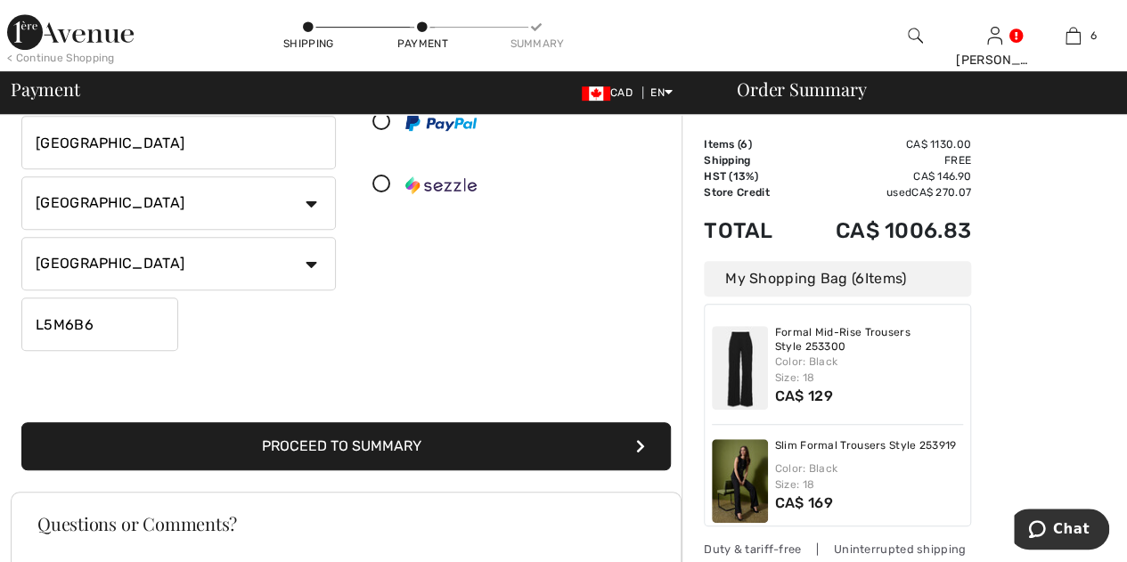
click at [454, 450] on button "Proceed to Summary" at bounding box center [345, 446] width 649 height 48
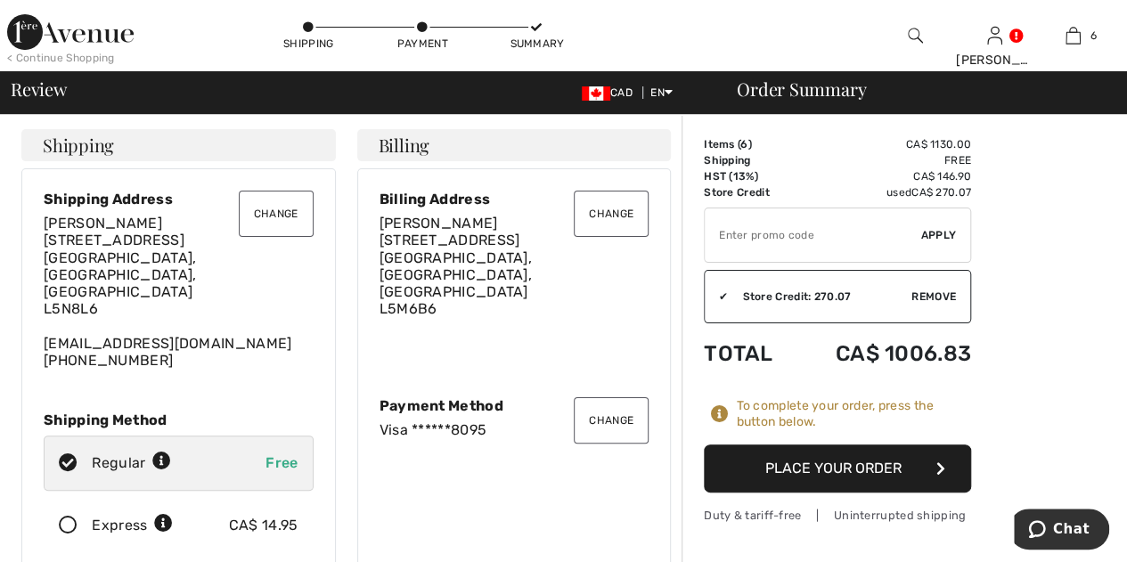
drag, startPoint x: 816, startPoint y: 469, endPoint x: 66, endPoint y: 485, distance: 750.2
click at [66, 517] on icon at bounding box center [68, 526] width 47 height 19
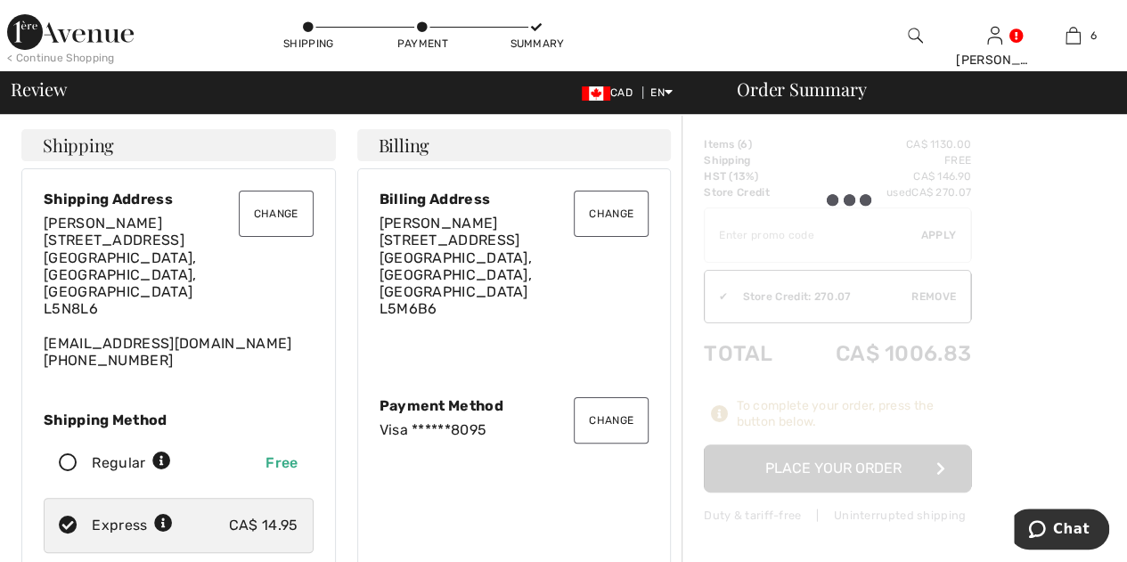
click at [66, 517] on icon at bounding box center [68, 526] width 47 height 19
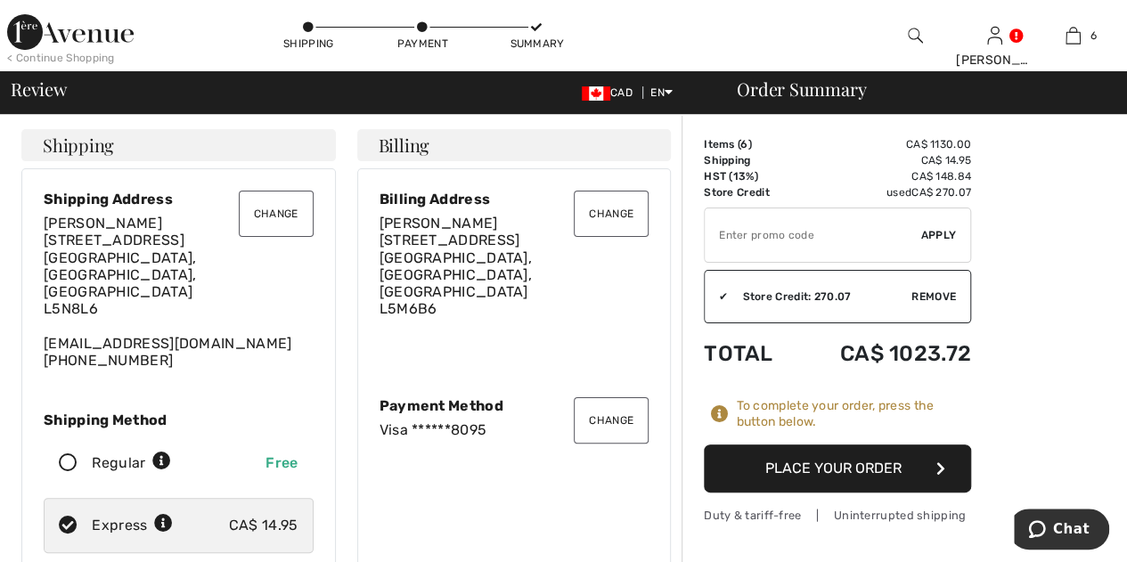
click at [805, 459] on button "Place Your Order" at bounding box center [837, 468] width 267 height 48
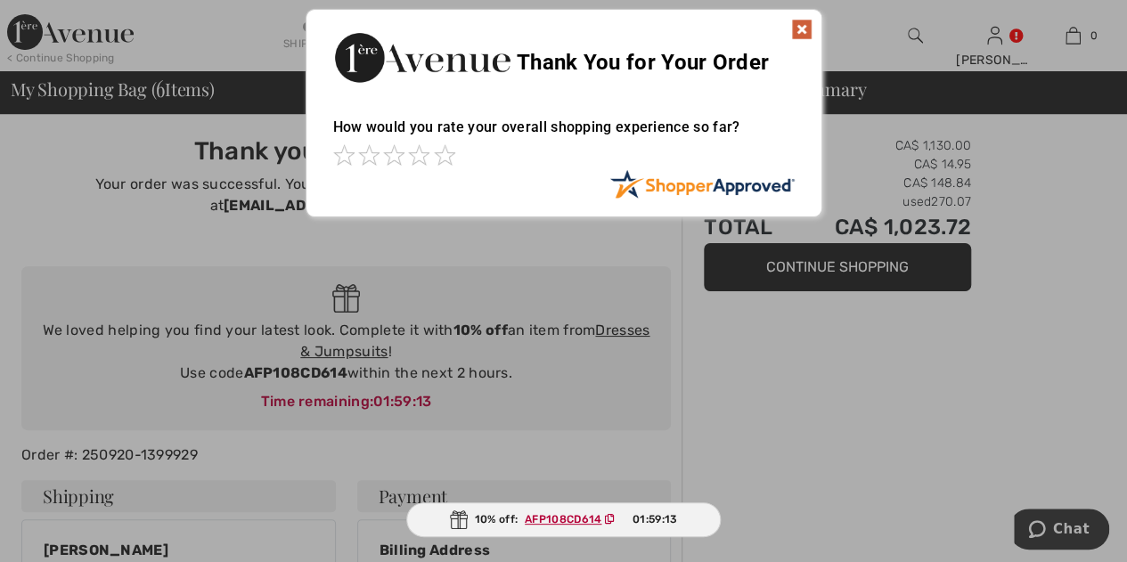
drag, startPoint x: 0, startPoint y: 0, endPoint x: 844, endPoint y: 452, distance: 958.0
click at [798, 31] on img at bounding box center [801, 29] width 21 height 21
